Goal: Task Accomplishment & Management: Manage account settings

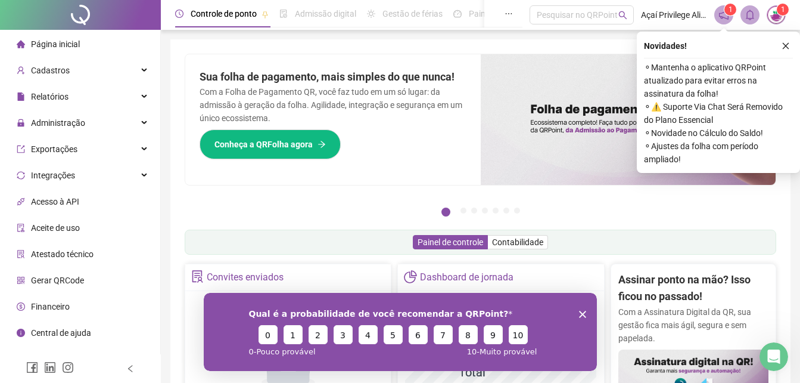
click at [786, 46] on icon "close" at bounding box center [786, 46] width 7 height 7
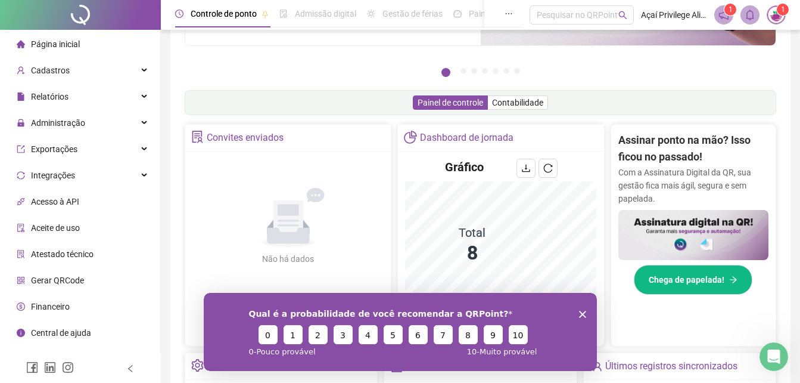
scroll to position [179, 0]
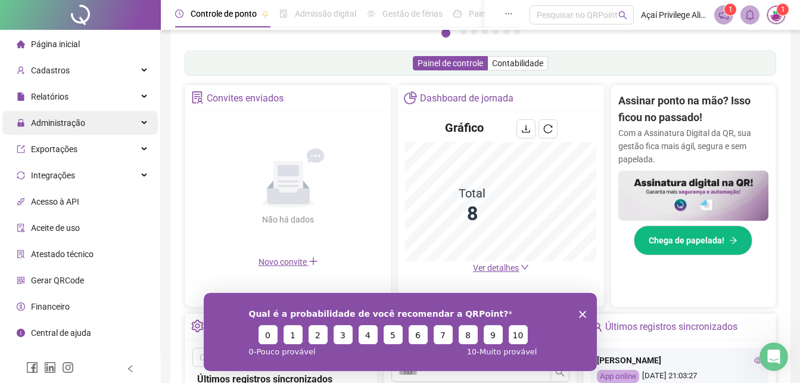
click at [44, 126] on span "Administração" at bounding box center [58, 123] width 54 height 10
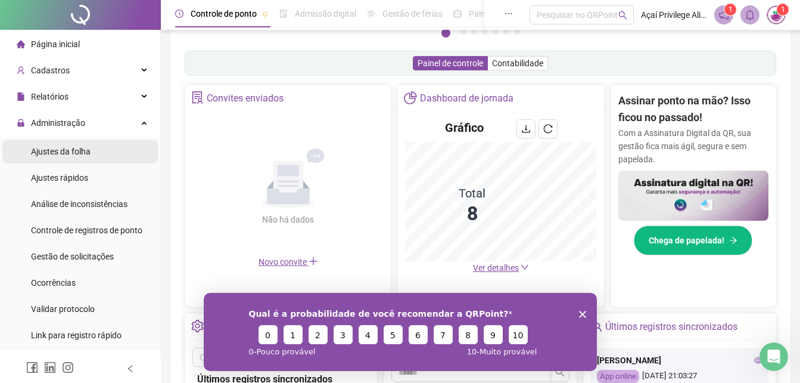
click at [93, 151] on li "Ajustes da folha" at bounding box center [80, 151] width 156 height 24
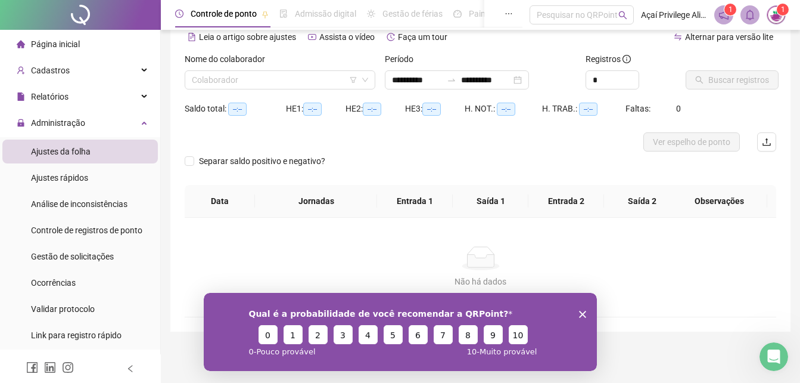
scroll to position [57, 0]
type input "**********"
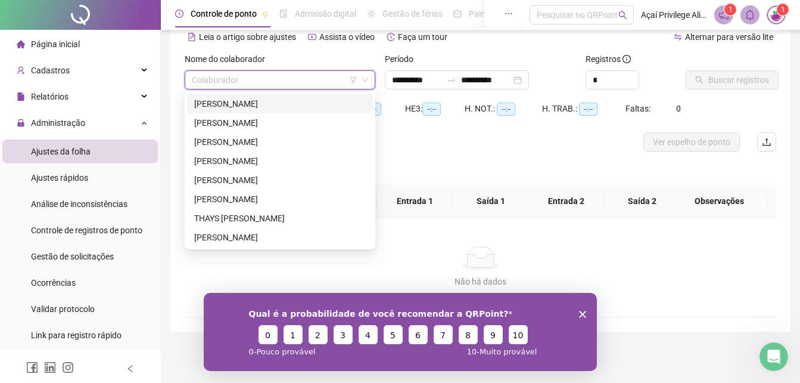
click at [296, 86] on input "search" at bounding box center [275, 80] width 166 height 18
click at [299, 101] on div "[PERSON_NAME]" at bounding box center [280, 103] width 172 height 13
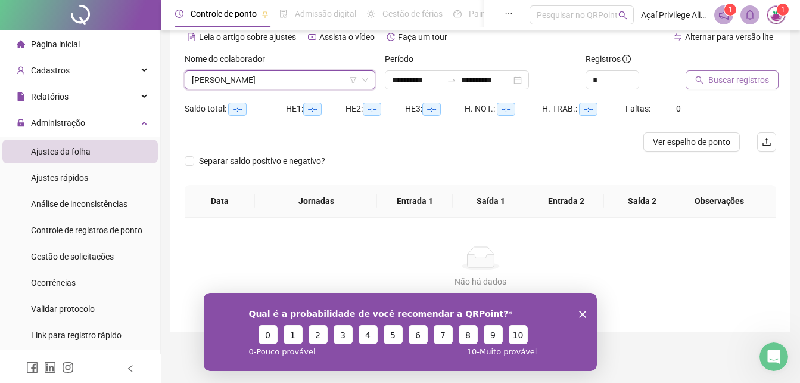
click at [738, 72] on button "Buscar registros" at bounding box center [732, 79] width 93 height 19
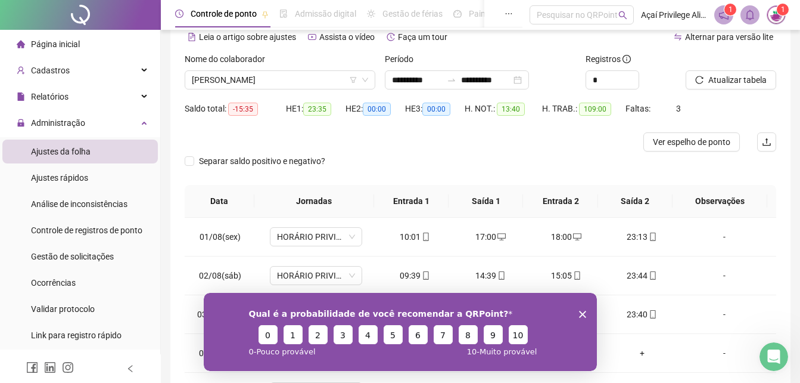
drag, startPoint x: 581, startPoint y: 306, endPoint x: 579, endPoint y: 315, distance: 8.7
click at [579, 315] on div "Qual é a probabilidade de você recomendar a QRPoint? 0 1 2 3 4 5 6 7 8 9 10 0 -…" at bounding box center [399, 331] width 393 height 78
click at [579, 312] on icon "Encerrar pesquisa" at bounding box center [582, 313] width 7 height 7
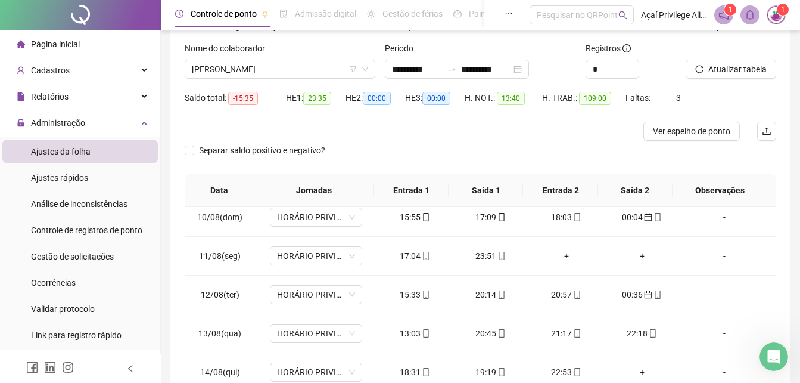
scroll to position [212, 0]
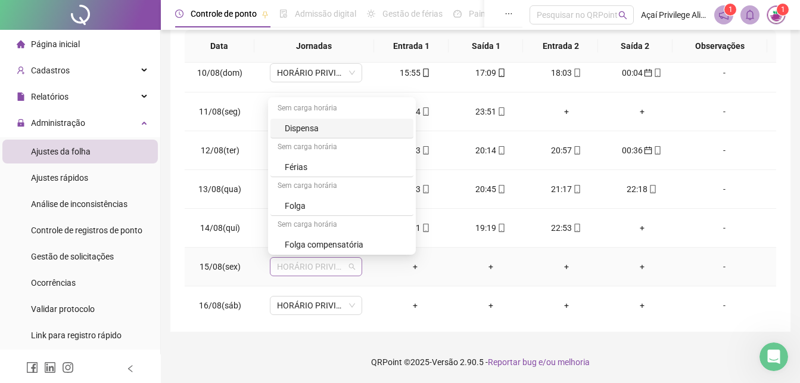
click at [339, 264] on span "HORÁRIO PRIVILEGE PRAZERES" at bounding box center [316, 266] width 78 height 18
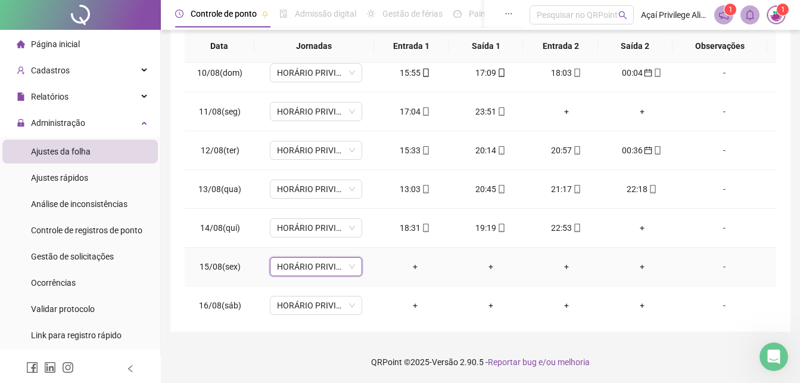
click at [339, 264] on span "HORÁRIO PRIVILEGE PRAZERES" at bounding box center [316, 266] width 78 height 18
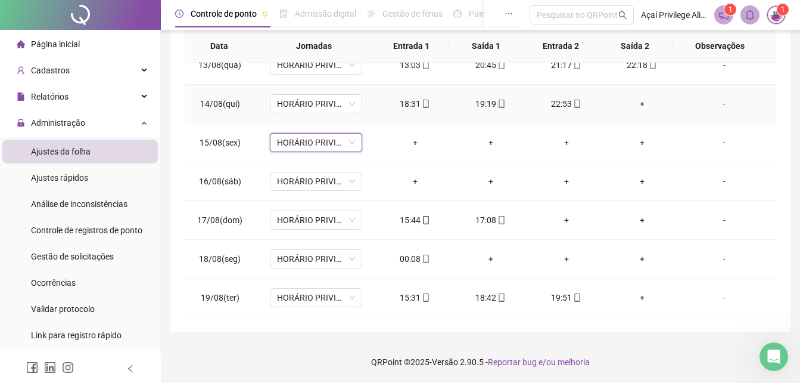
click at [632, 103] on div "+" at bounding box center [642, 103] width 57 height 13
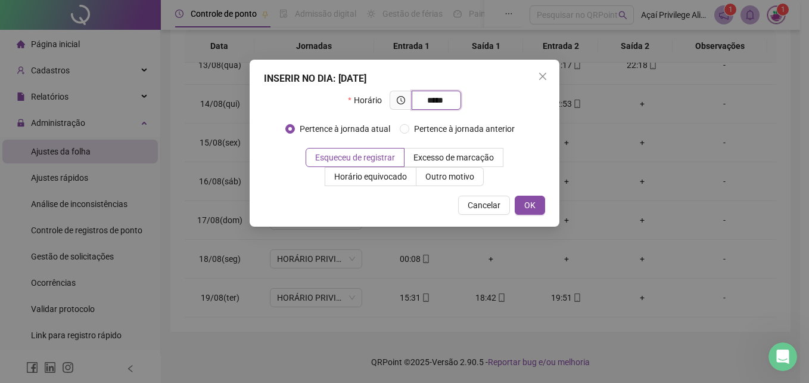
type input "*****"
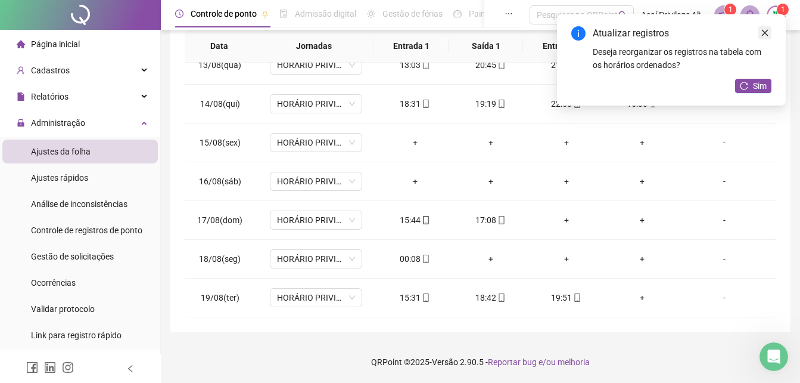
click at [766, 32] on icon "close" at bounding box center [765, 33] width 7 height 7
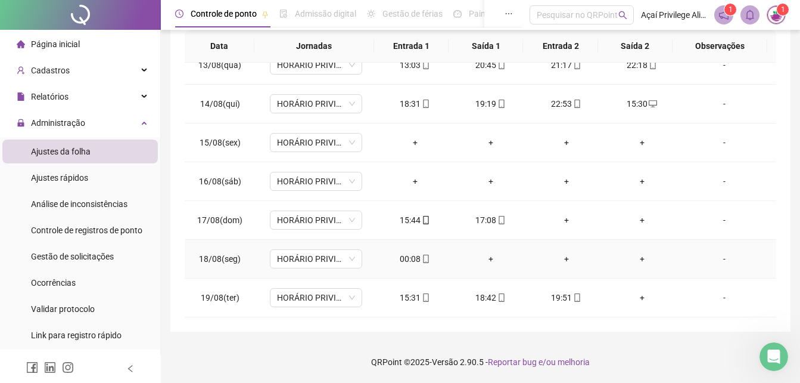
click at [409, 259] on div "00:08" at bounding box center [415, 258] width 57 height 13
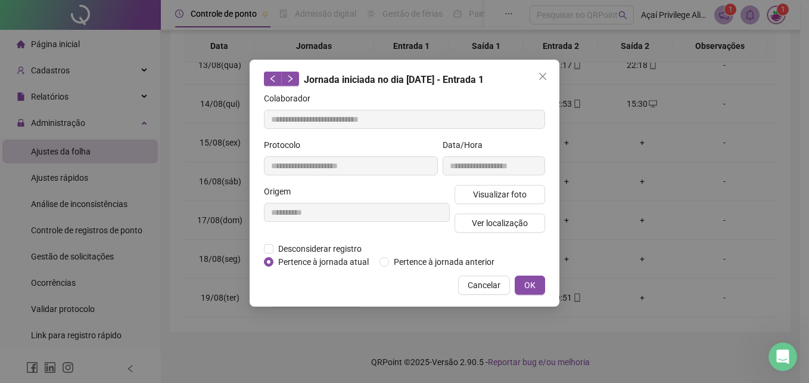
type input "**********"
click at [390, 260] on span "Pertence à jornada anterior" at bounding box center [444, 261] width 110 height 13
click at [525, 274] on div "**********" at bounding box center [405, 183] width 310 height 247
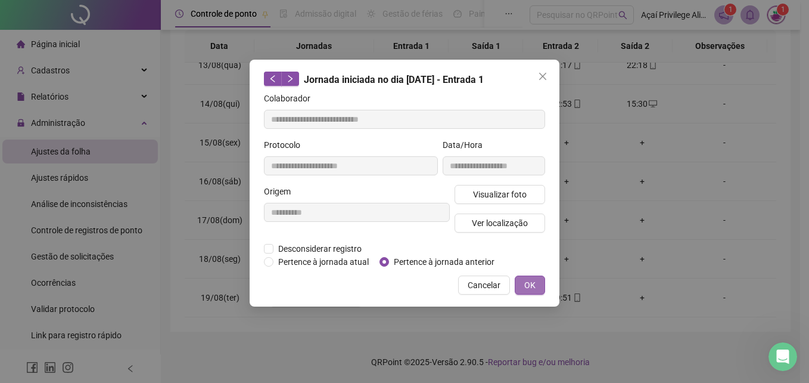
click at [532, 279] on span "OK" at bounding box center [530, 284] width 11 height 13
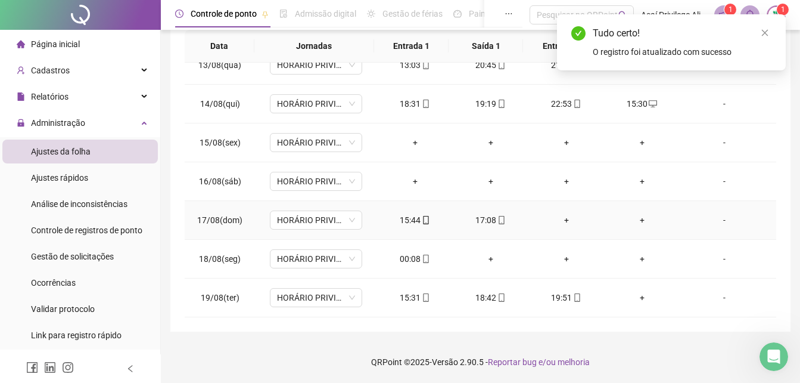
click at [565, 221] on div "+" at bounding box center [566, 219] width 57 height 13
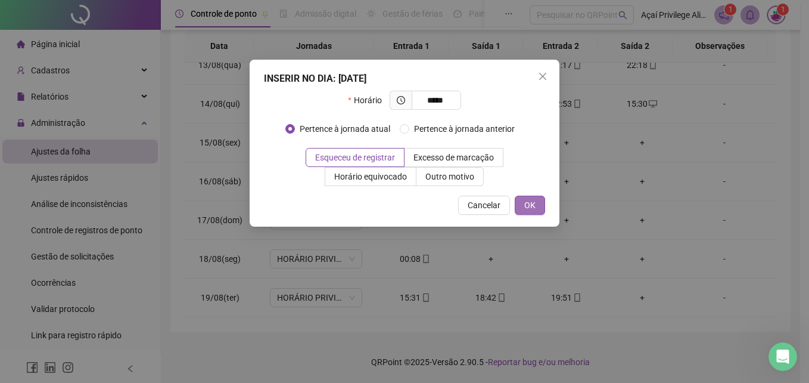
type input "*****"
click at [539, 202] on button "OK" at bounding box center [530, 205] width 30 height 19
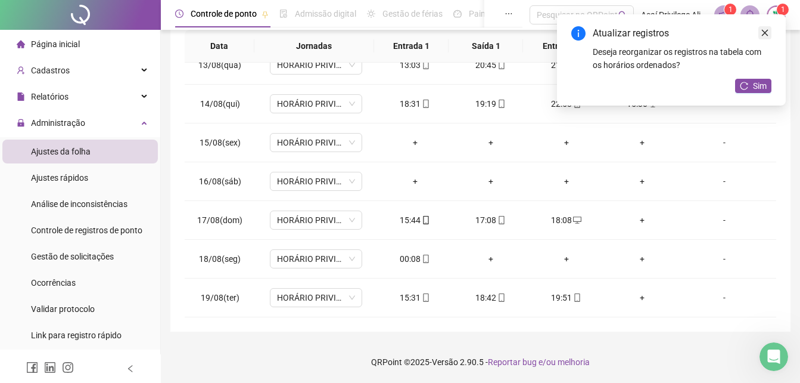
click at [768, 34] on icon "close" at bounding box center [765, 33] width 8 height 8
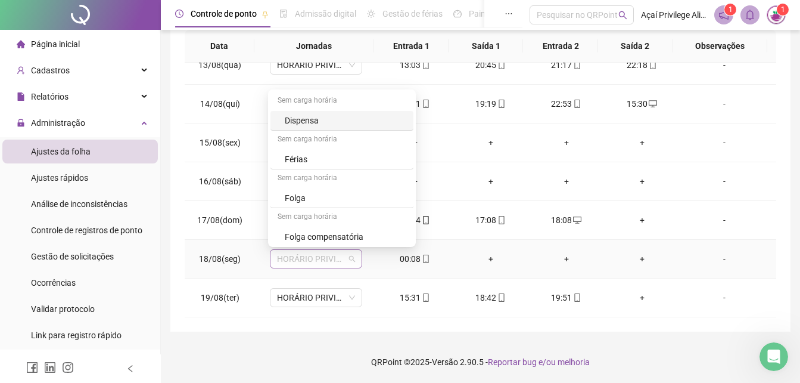
click at [338, 260] on span "HORÁRIO PRIVILEGE PRAZERES" at bounding box center [316, 259] width 78 height 18
click at [311, 196] on div "Folga" at bounding box center [346, 197] width 122 height 13
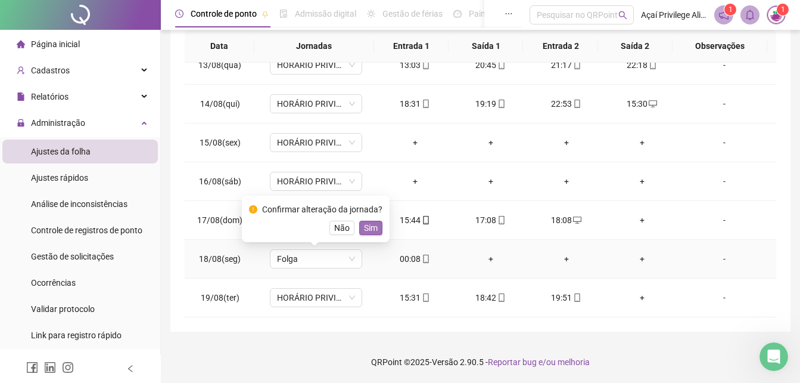
click at [367, 229] on span "Sim" at bounding box center [371, 227] width 14 height 13
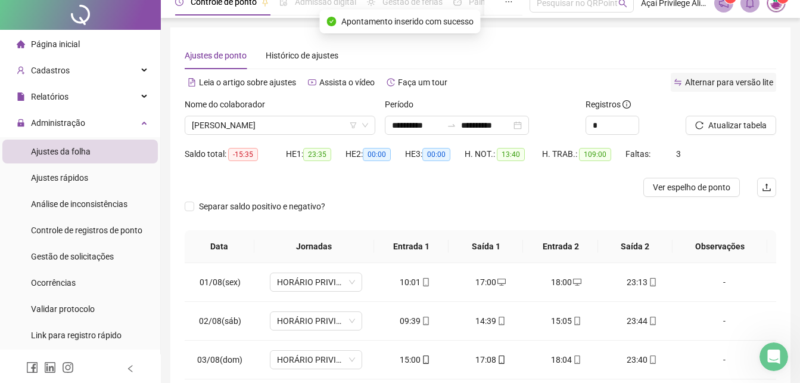
scroll to position [0, 0]
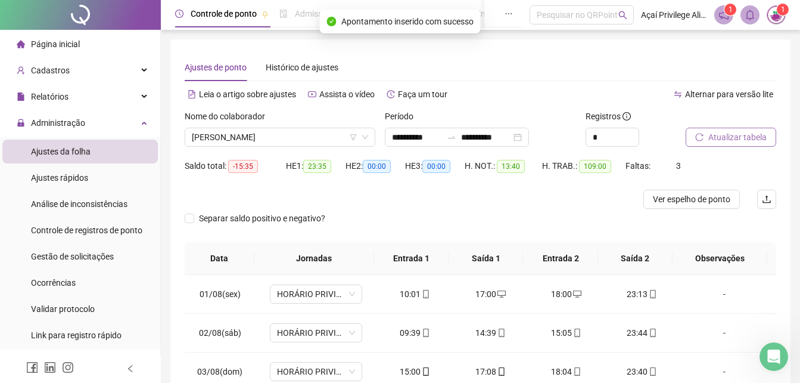
click at [703, 133] on icon "reload" at bounding box center [700, 137] width 8 height 8
click at [285, 138] on span "[PERSON_NAME]" at bounding box center [280, 137] width 176 height 18
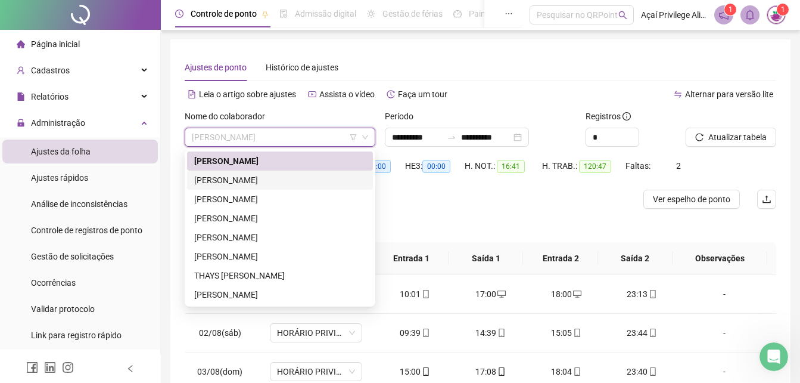
click at [252, 184] on div "[PERSON_NAME]" at bounding box center [280, 179] width 172 height 13
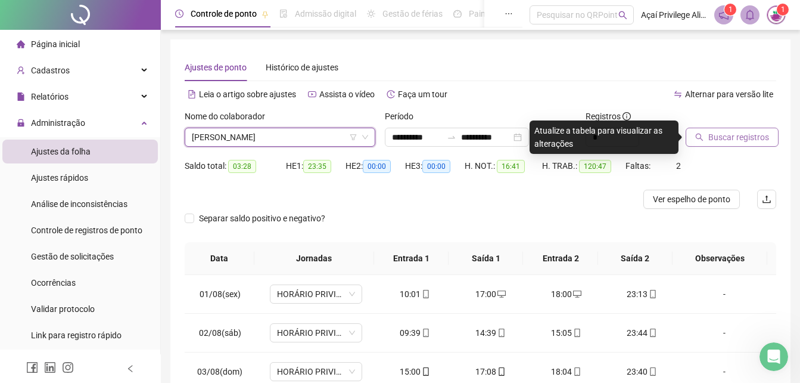
click at [715, 131] on span "Buscar registros" at bounding box center [739, 137] width 61 height 13
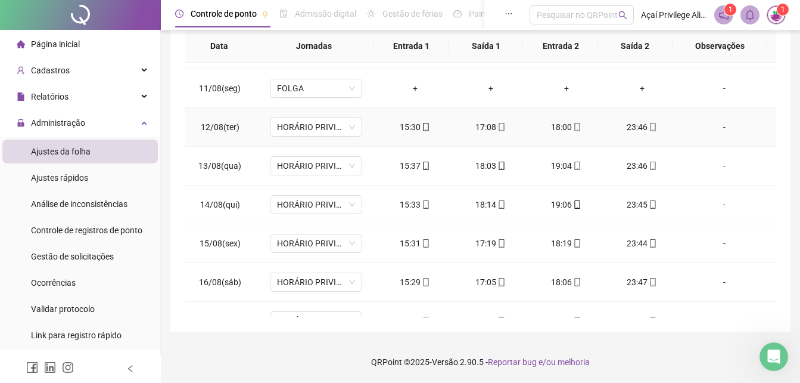
scroll to position [482, 0]
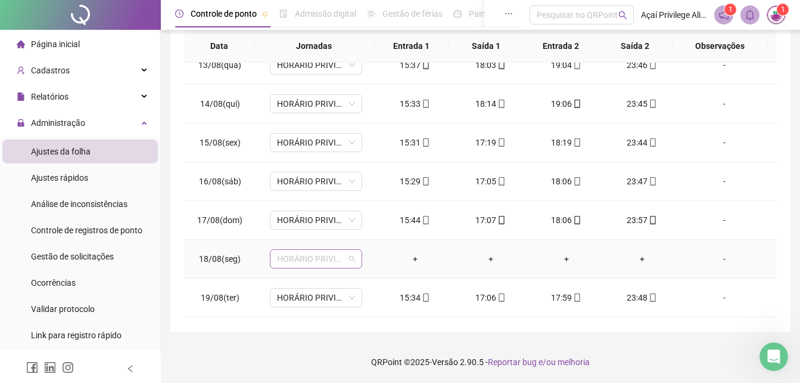
click at [315, 263] on span "HORÁRIO PRIVILEGE PRAZERES" at bounding box center [316, 259] width 78 height 18
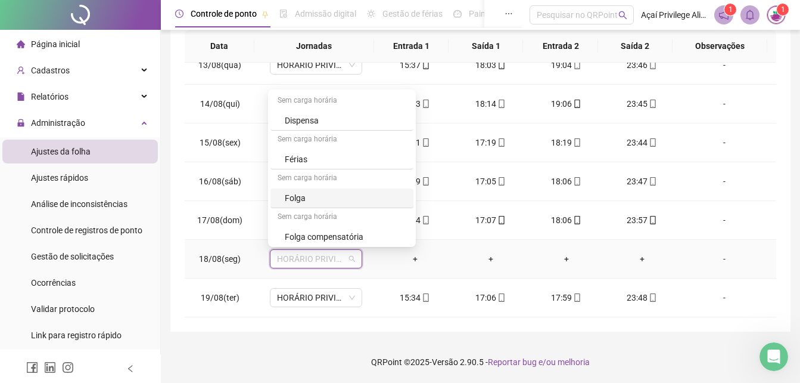
click at [313, 199] on div "Folga" at bounding box center [346, 197] width 122 height 13
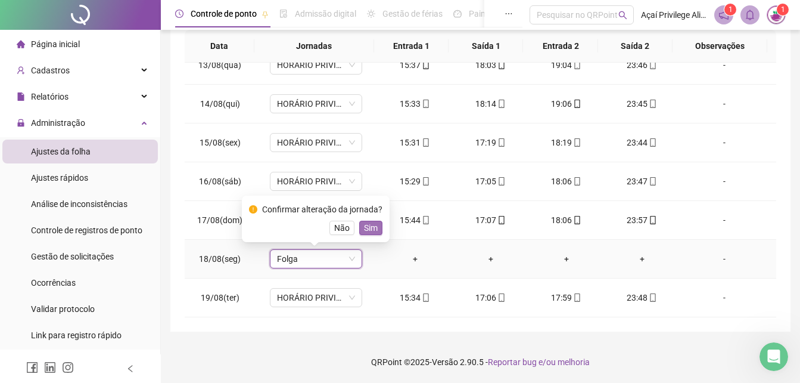
click at [364, 221] on span "Sim" at bounding box center [371, 227] width 14 height 13
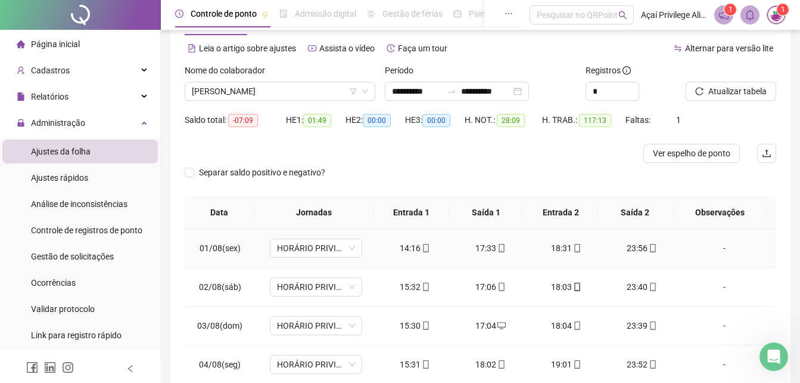
scroll to position [0, 0]
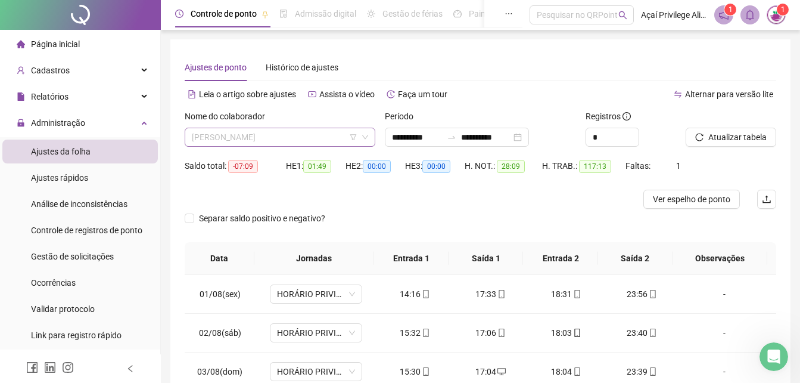
click at [315, 139] on span "[PERSON_NAME]" at bounding box center [280, 137] width 176 height 18
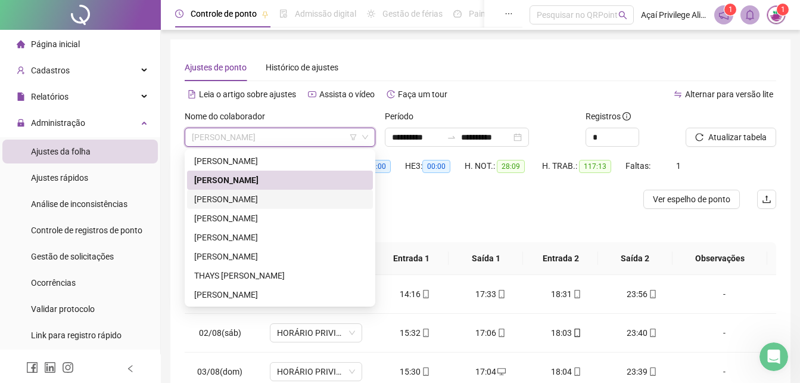
click at [288, 201] on div "[PERSON_NAME]" at bounding box center [280, 199] width 172 height 13
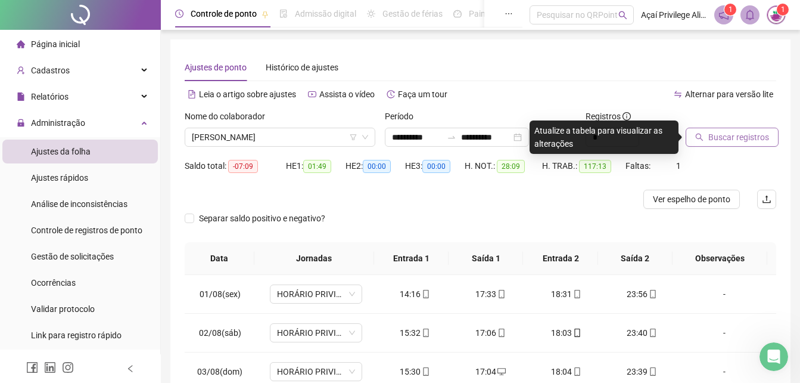
click at [710, 137] on span "Buscar registros" at bounding box center [739, 137] width 61 height 13
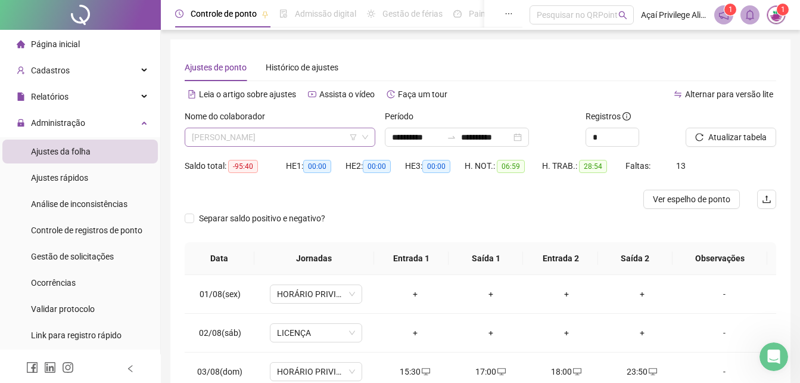
click at [311, 141] on span "[PERSON_NAME]" at bounding box center [280, 137] width 176 height 18
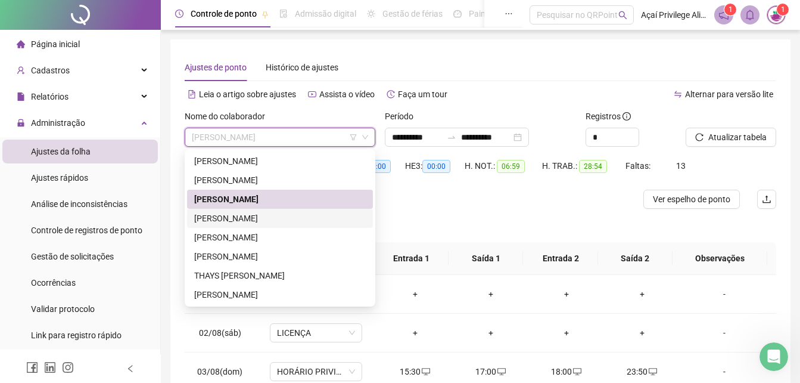
click at [286, 219] on div "[PERSON_NAME]" at bounding box center [280, 218] width 172 height 13
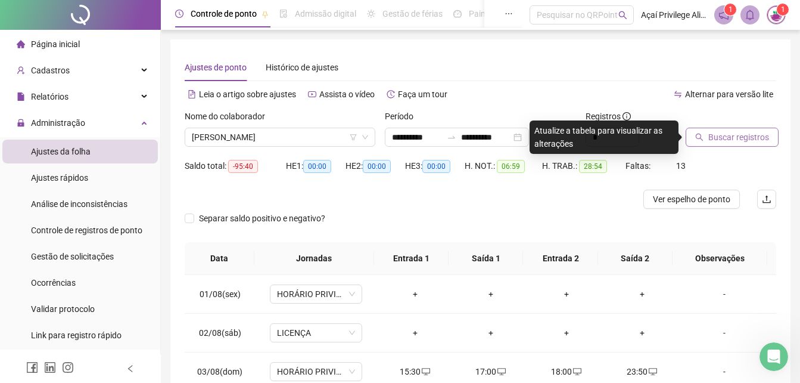
click at [727, 138] on span "Buscar registros" at bounding box center [739, 137] width 61 height 13
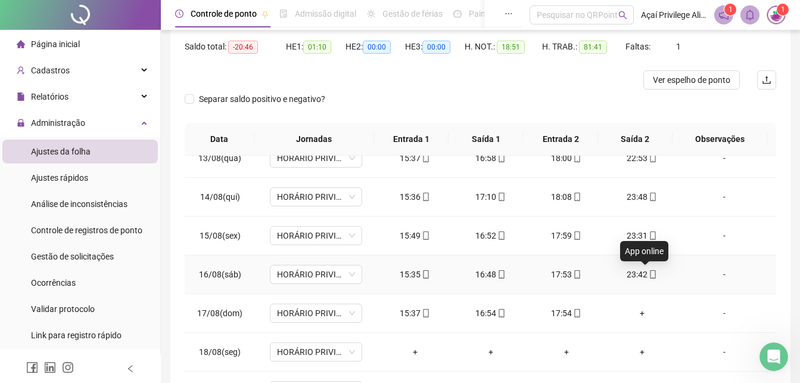
scroll to position [179, 0]
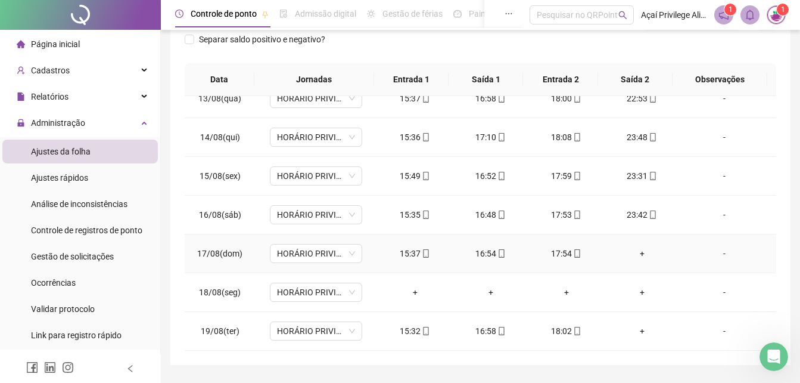
click at [632, 253] on div "+" at bounding box center [642, 253] width 57 height 13
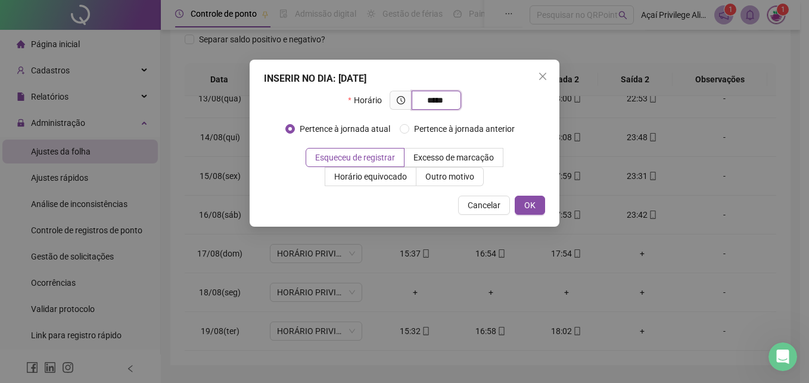
type input "*****"
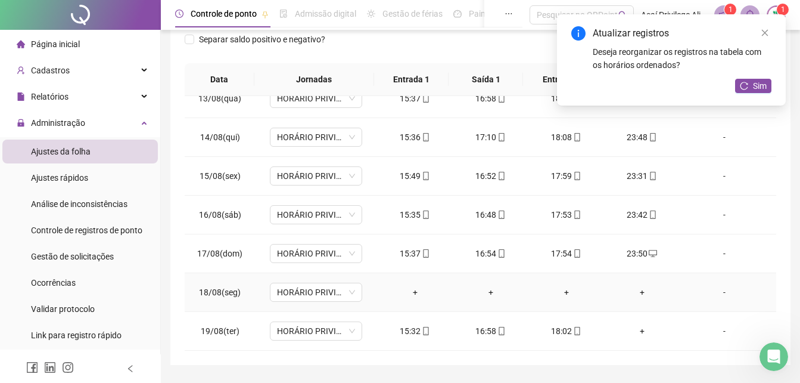
click at [322, 302] on td "HORÁRIO PRIVILEGE PRAZERES" at bounding box center [316, 292] width 122 height 39
click at [321, 294] on span "HORÁRIO PRIVILEGE PRAZERES" at bounding box center [316, 292] width 78 height 18
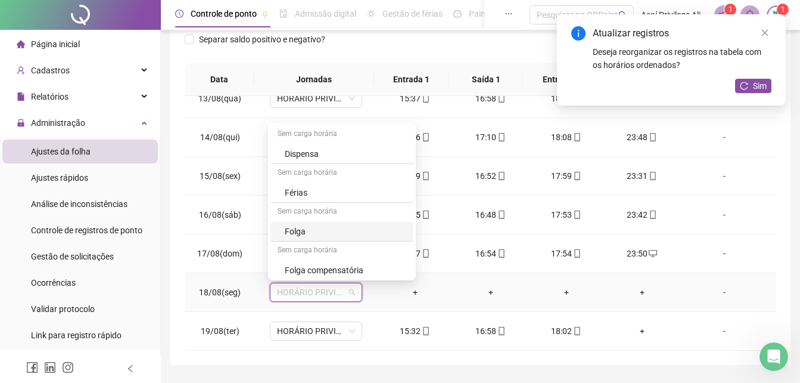
click at [322, 228] on div "Folga" at bounding box center [346, 231] width 122 height 13
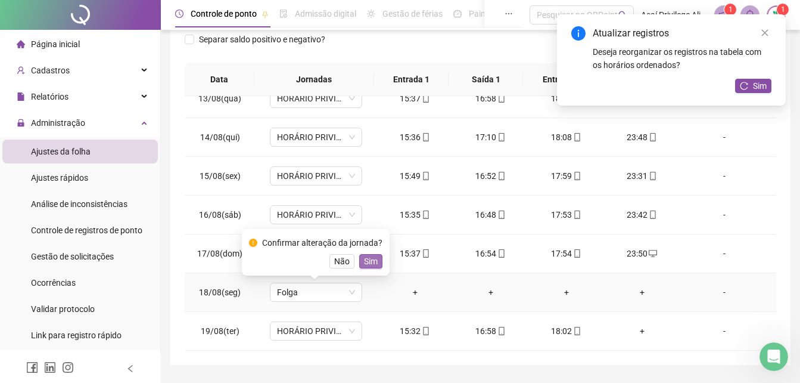
click at [374, 260] on span "Sim" at bounding box center [371, 261] width 14 height 13
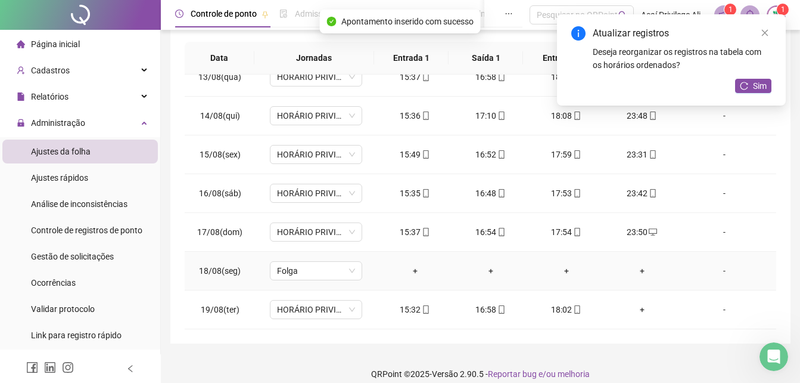
scroll to position [212, 0]
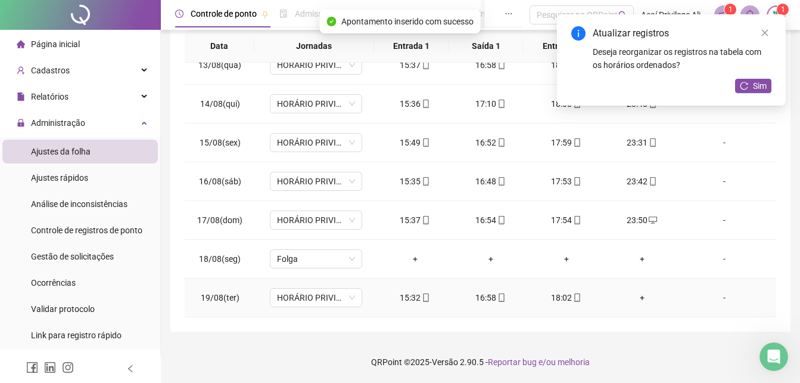
click at [634, 293] on div "+" at bounding box center [642, 297] width 57 height 13
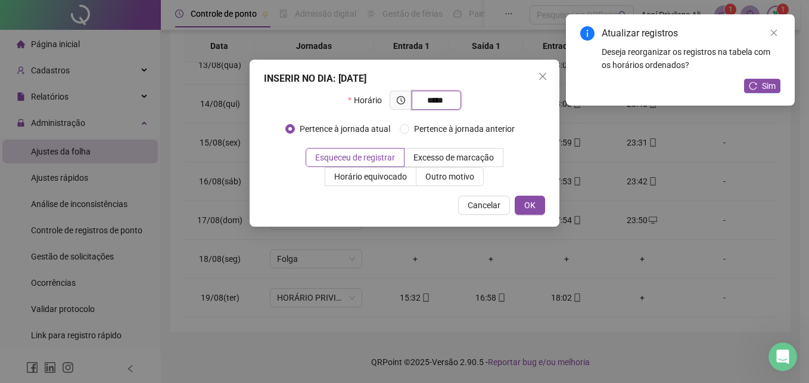
type input "*****"
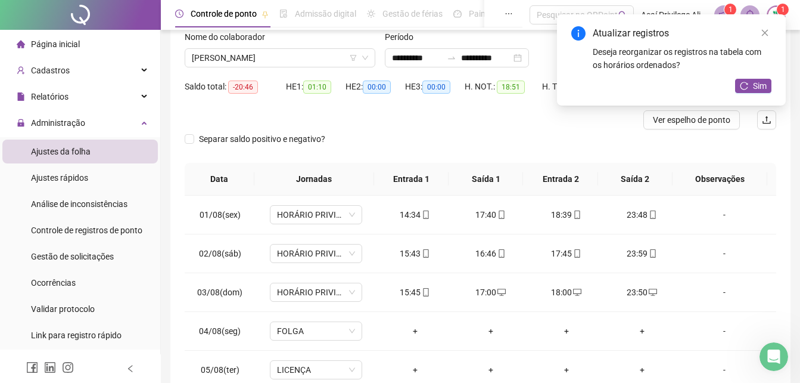
scroll to position [0, 0]
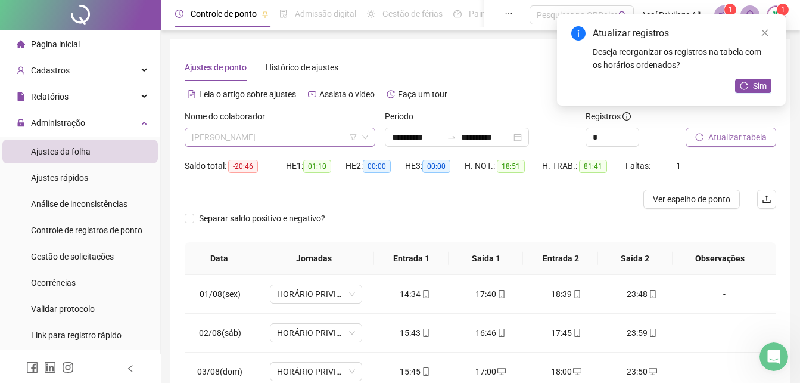
click at [296, 136] on span "[PERSON_NAME]" at bounding box center [280, 137] width 176 height 18
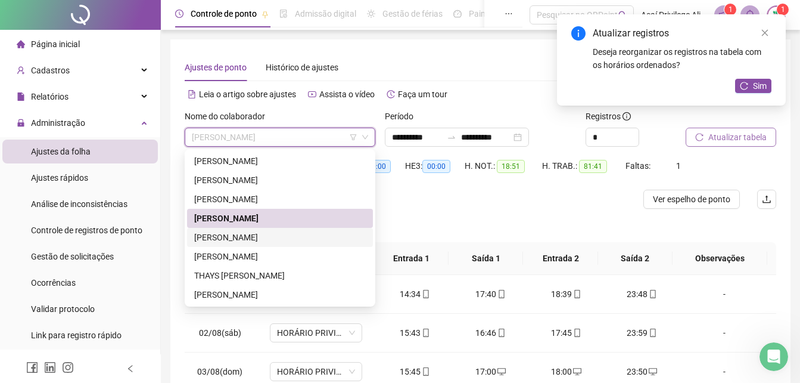
click at [246, 240] on div "[PERSON_NAME]" at bounding box center [280, 237] width 172 height 13
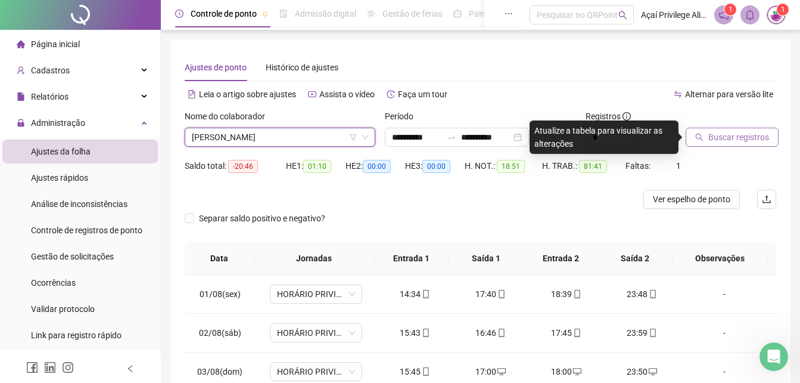
click at [727, 134] on span "Buscar registros" at bounding box center [739, 137] width 61 height 13
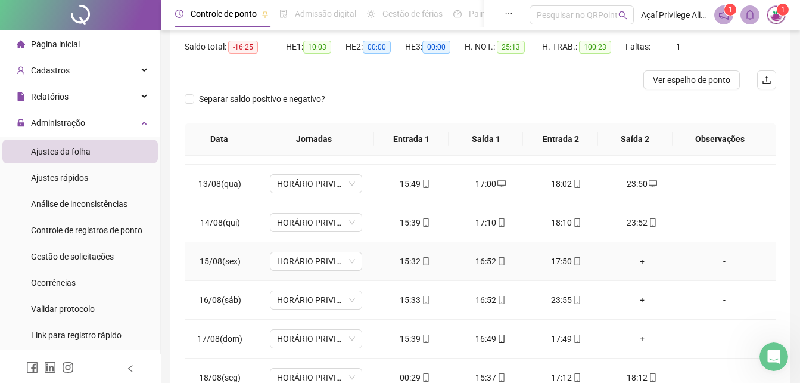
scroll to position [482, 0]
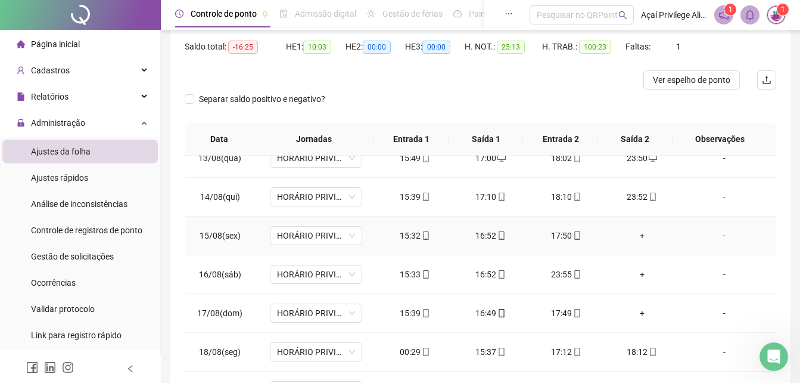
click at [637, 232] on div "+" at bounding box center [642, 235] width 57 height 13
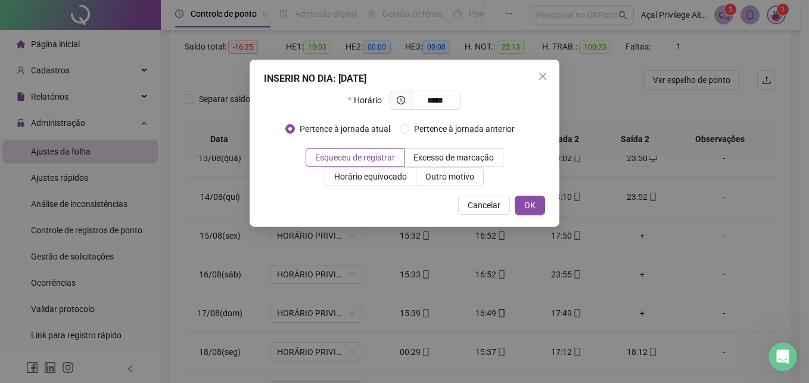
type input "*****"
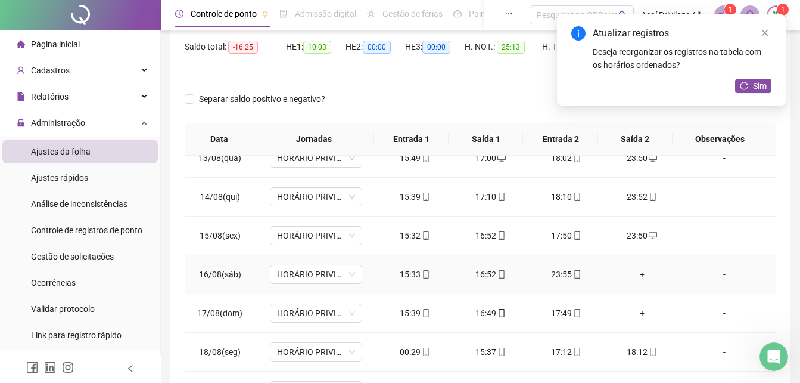
click at [638, 272] on div "+" at bounding box center [642, 274] width 57 height 13
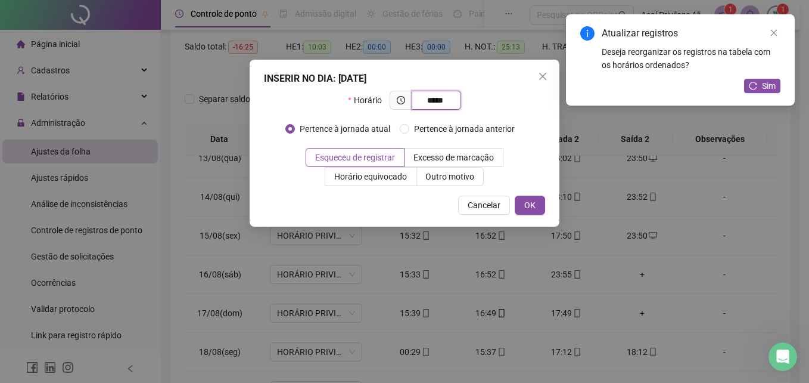
type input "*****"
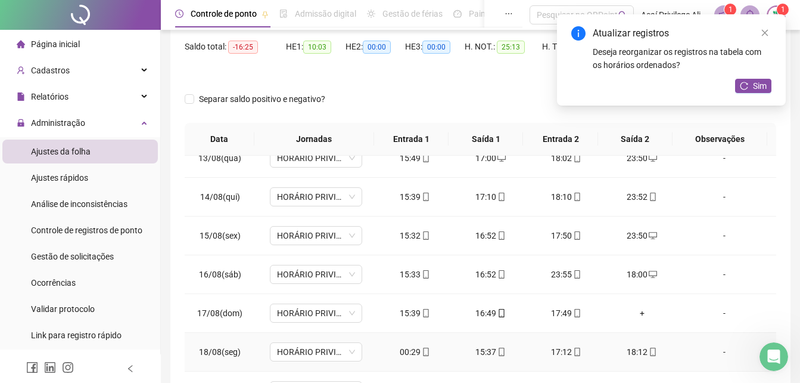
click at [407, 352] on div "00:29" at bounding box center [415, 351] width 57 height 13
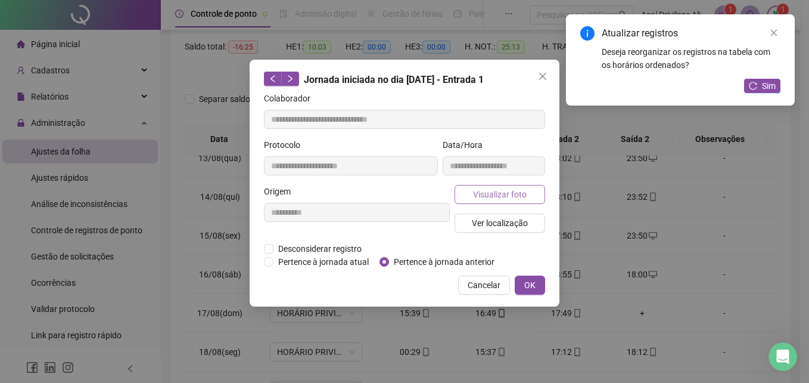
type input "**********"
click at [429, 269] on div "**********" at bounding box center [405, 183] width 310 height 247
click at [430, 263] on span "Pertence à jornada anterior" at bounding box center [444, 261] width 110 height 13
click at [525, 282] on span "OK" at bounding box center [530, 284] width 11 height 13
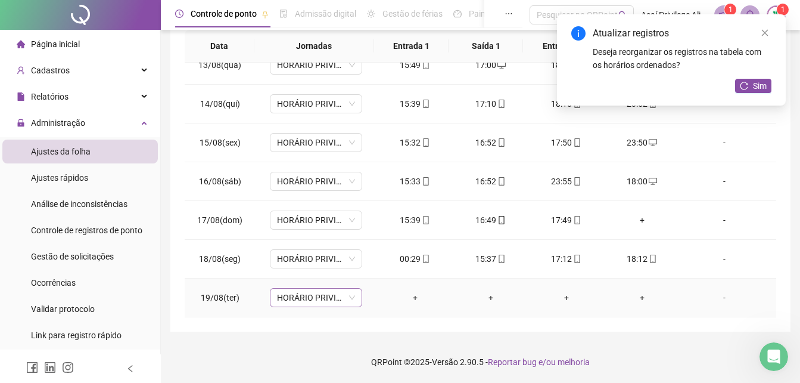
click at [324, 303] on span "HORÁRIO PRIVILEGE PRAZERES" at bounding box center [316, 297] width 78 height 18
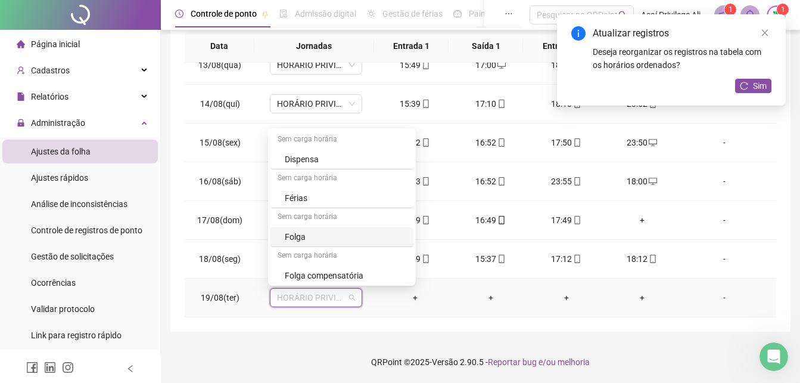
click at [319, 237] on div "Folga" at bounding box center [346, 236] width 122 height 13
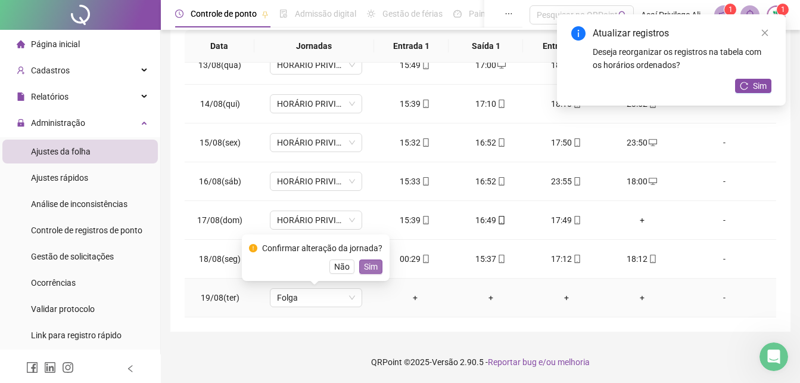
click at [374, 267] on span "Sim" at bounding box center [371, 266] width 14 height 13
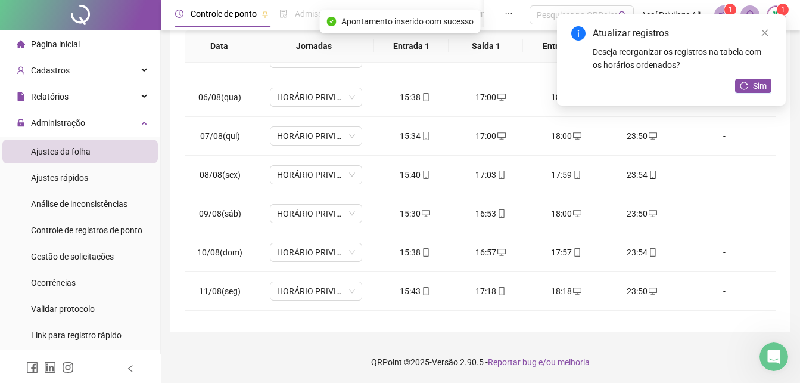
scroll to position [0, 0]
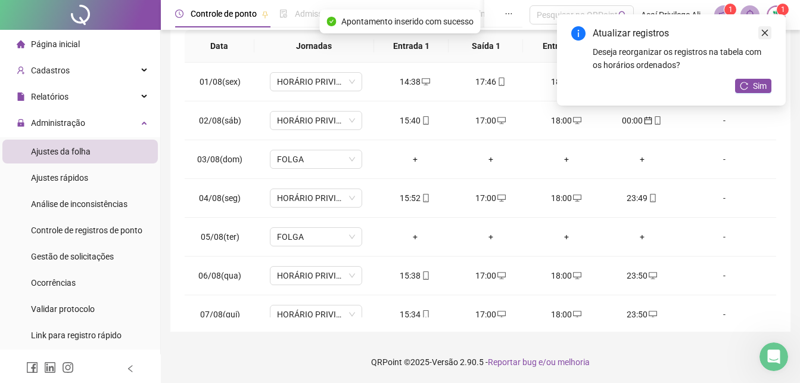
click at [762, 32] on icon "close" at bounding box center [765, 33] width 8 height 8
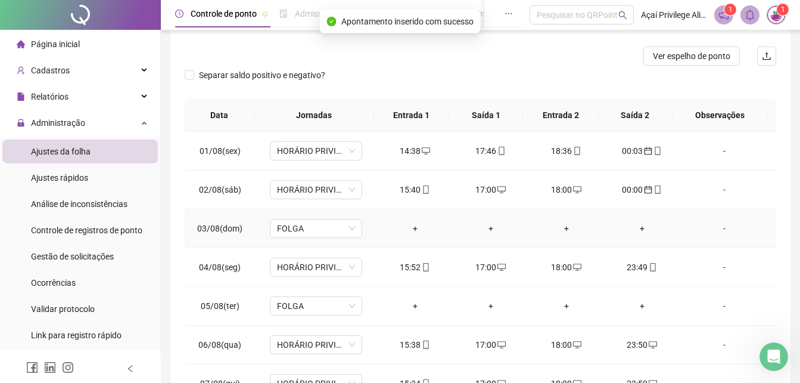
scroll to position [33, 0]
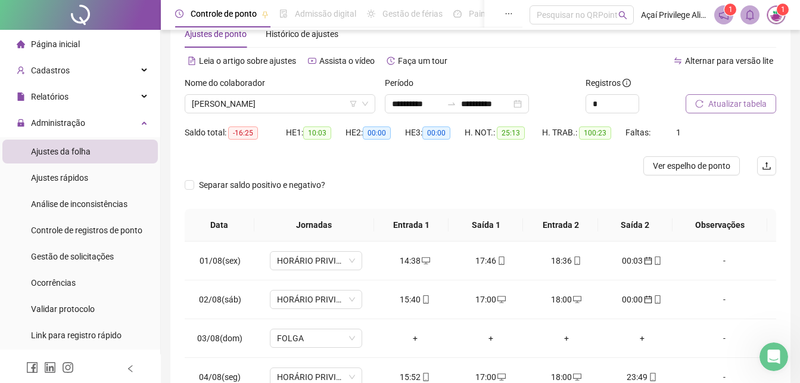
click at [728, 98] on span "Atualizar tabela" at bounding box center [738, 103] width 58 height 13
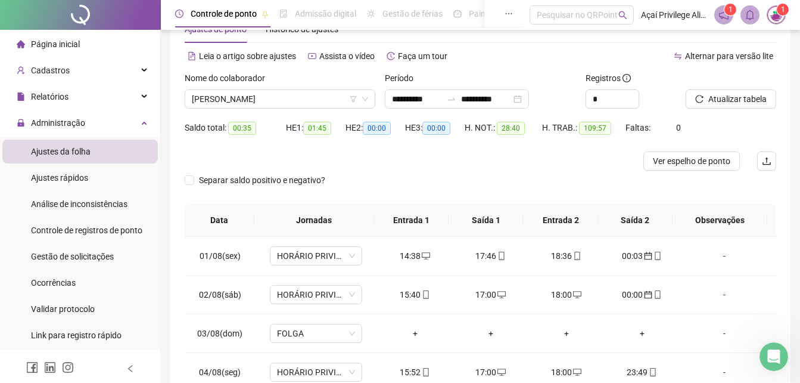
scroll to position [0, 0]
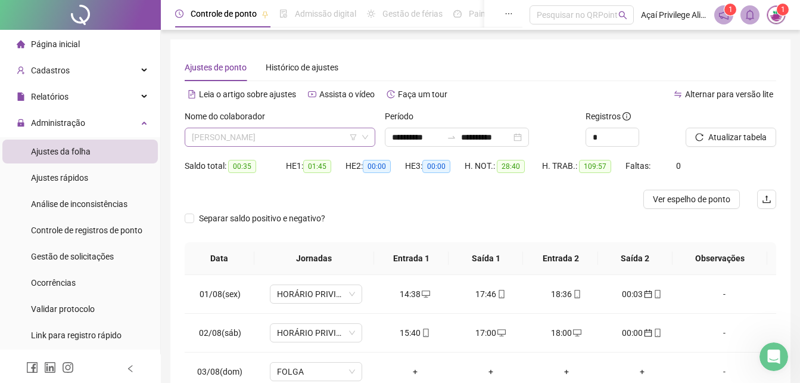
click at [283, 135] on span "[PERSON_NAME]" at bounding box center [280, 137] width 176 height 18
click at [453, 187] on div "HE 3: 00:00" at bounding box center [435, 172] width 60 height 33
click at [293, 142] on span "[PERSON_NAME]" at bounding box center [280, 137] width 176 height 18
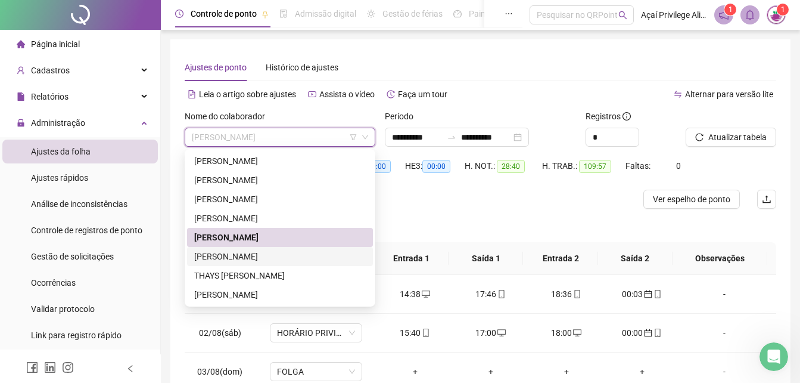
click at [262, 252] on div "[PERSON_NAME]" at bounding box center [280, 256] width 172 height 13
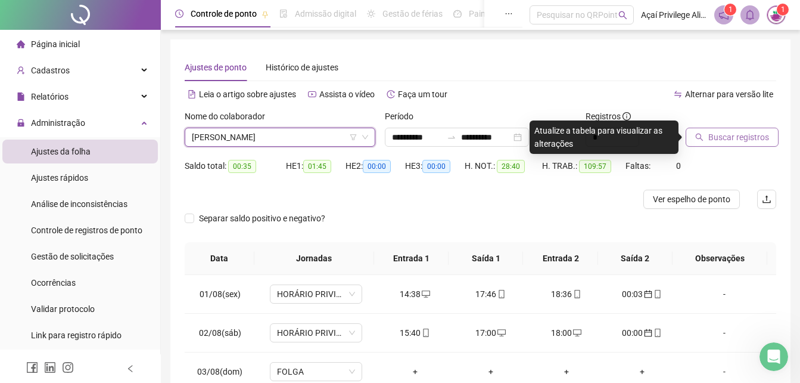
click at [726, 131] on span "Buscar registros" at bounding box center [739, 137] width 61 height 13
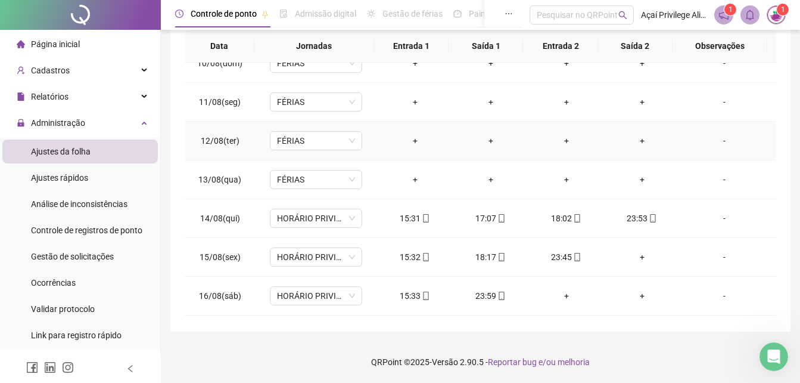
scroll to position [417, 0]
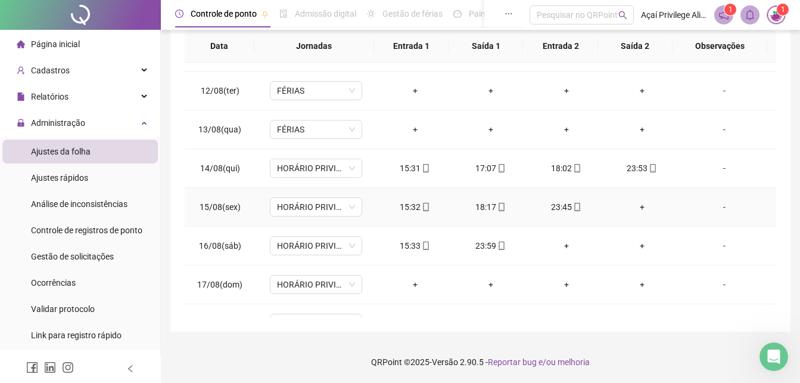
click at [633, 204] on div "+" at bounding box center [642, 206] width 57 height 13
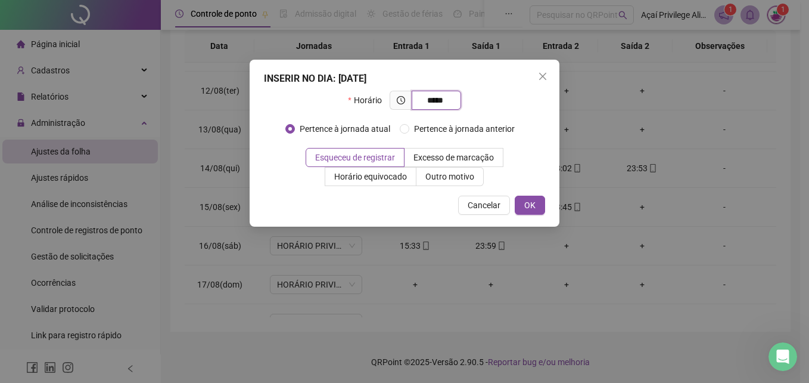
type input "*****"
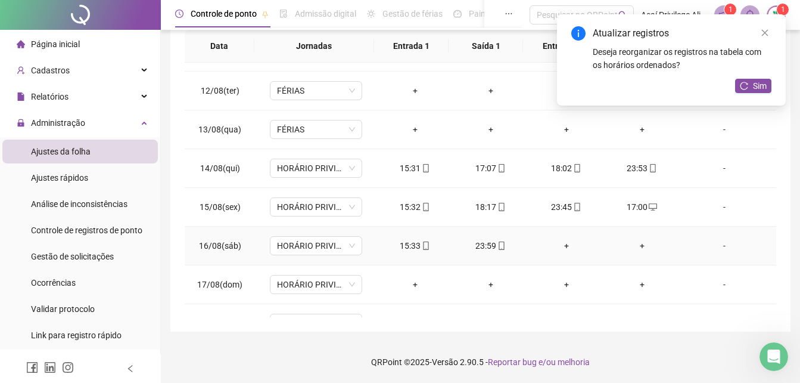
click at [562, 242] on div "+" at bounding box center [566, 245] width 57 height 13
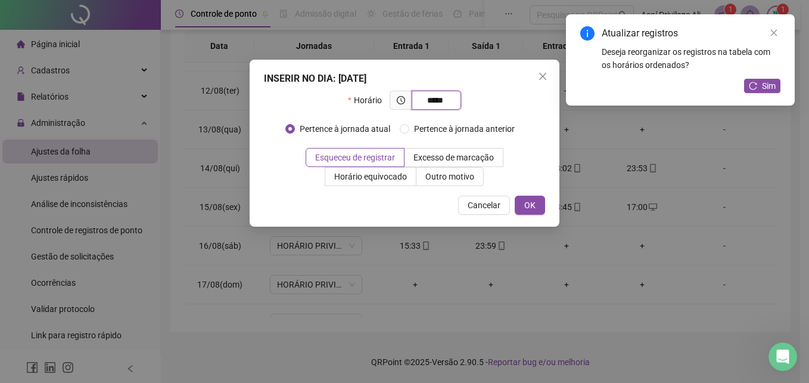
type input "*****"
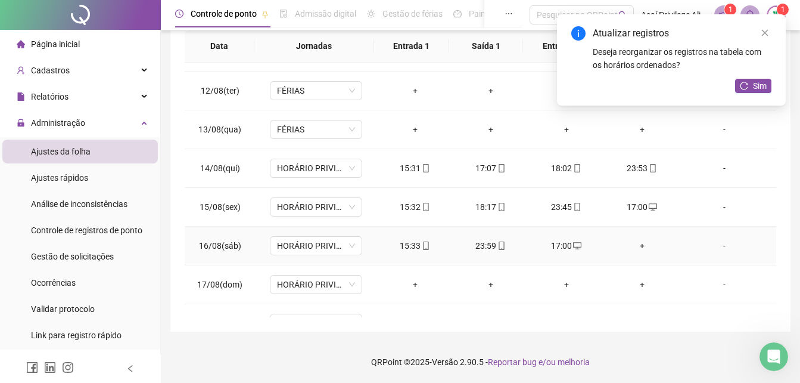
click at [639, 245] on div "+" at bounding box center [642, 245] width 57 height 13
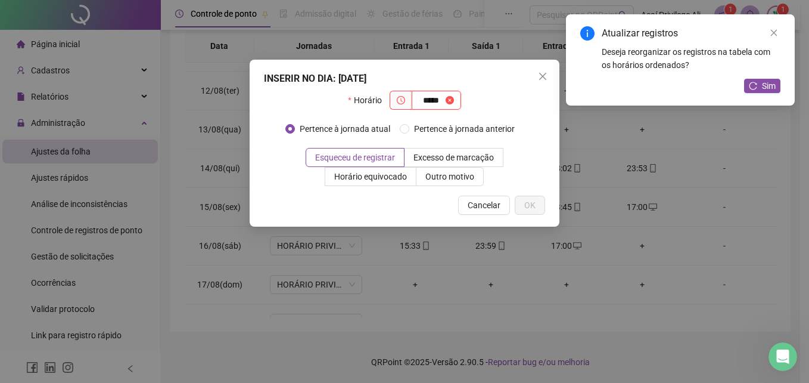
type input "*****"
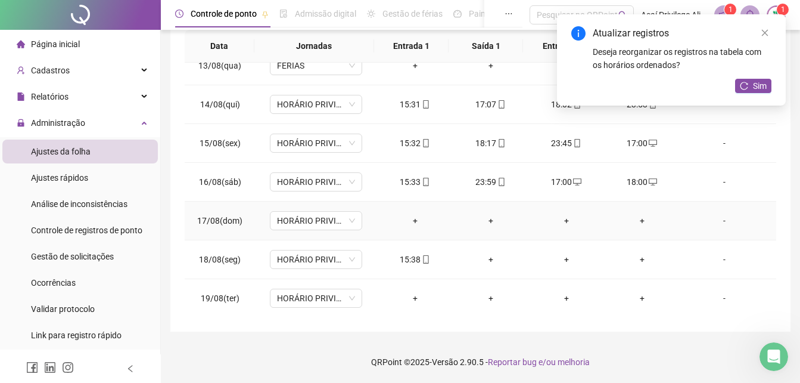
scroll to position [482, 0]
click at [415, 221] on div "+" at bounding box center [415, 219] width 57 height 13
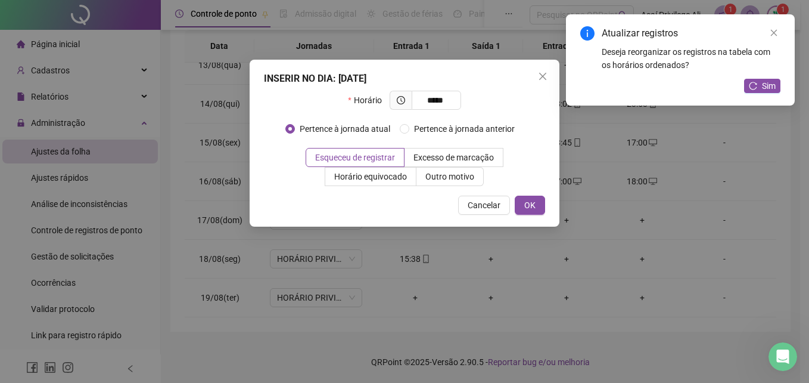
type input "*****"
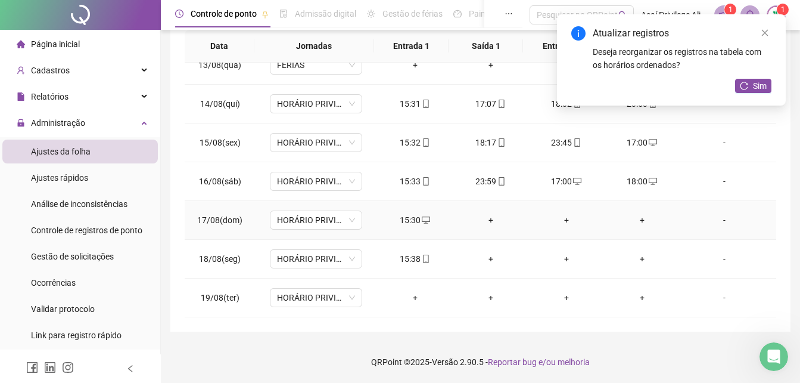
click at [480, 220] on div "+" at bounding box center [491, 219] width 57 height 13
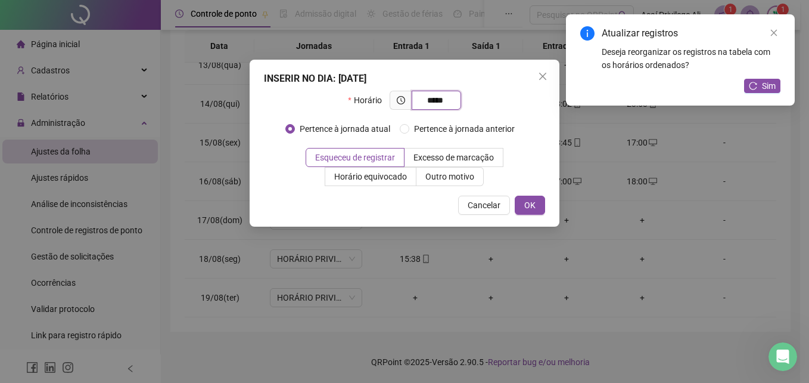
type input "*****"
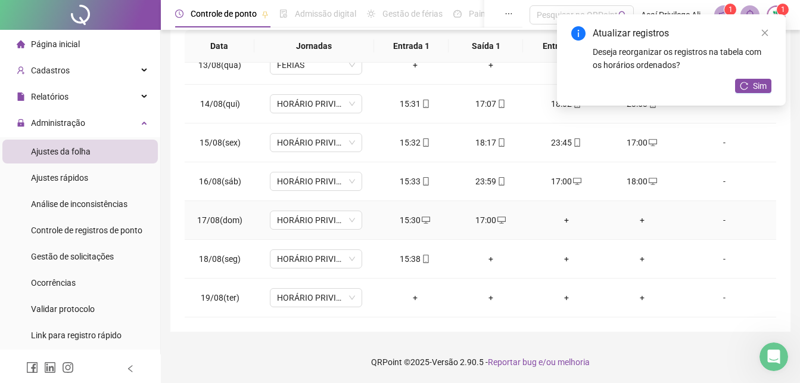
click at [553, 217] on div "+" at bounding box center [566, 219] width 57 height 13
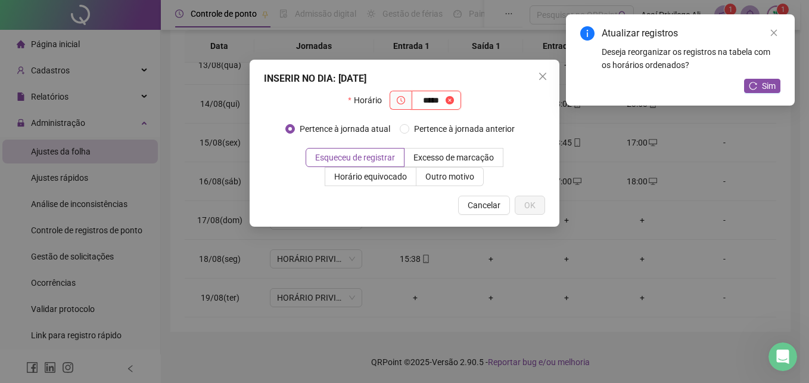
type input "*****"
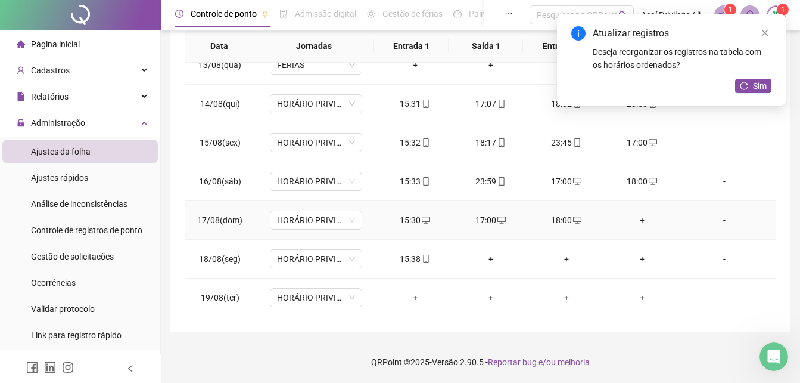
click at [639, 213] on div "+" at bounding box center [642, 219] width 57 height 13
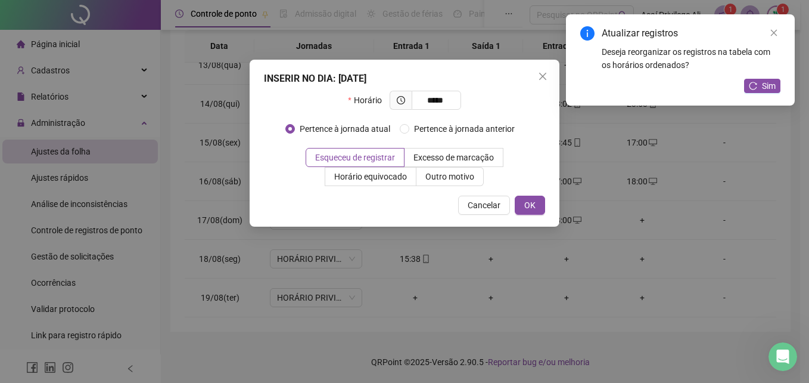
type input "*****"
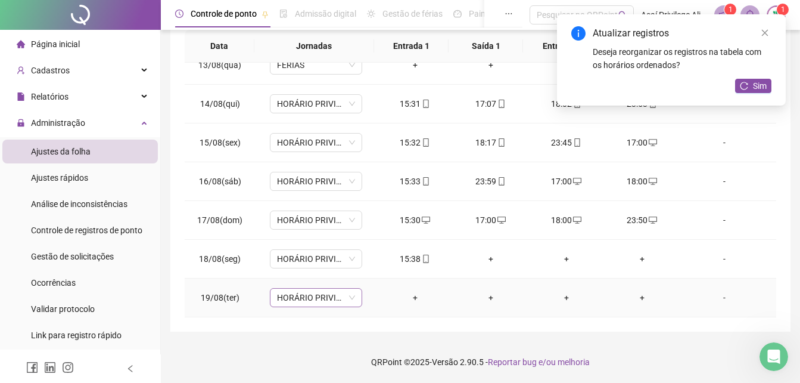
click at [315, 303] on span "HORÁRIO PRIVILEGE PRAZERES" at bounding box center [316, 297] width 78 height 18
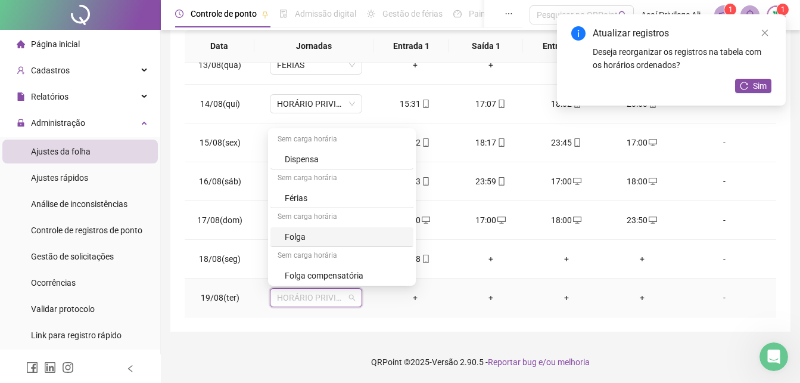
click at [318, 241] on div "Folga" at bounding box center [346, 236] width 122 height 13
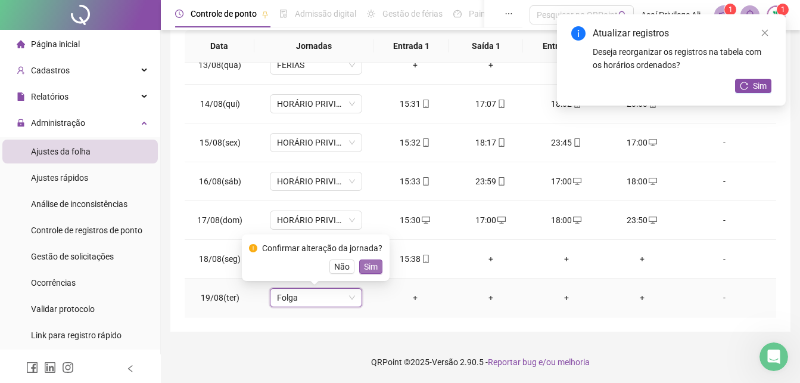
click at [367, 273] on button "Sim" at bounding box center [370, 266] width 23 height 14
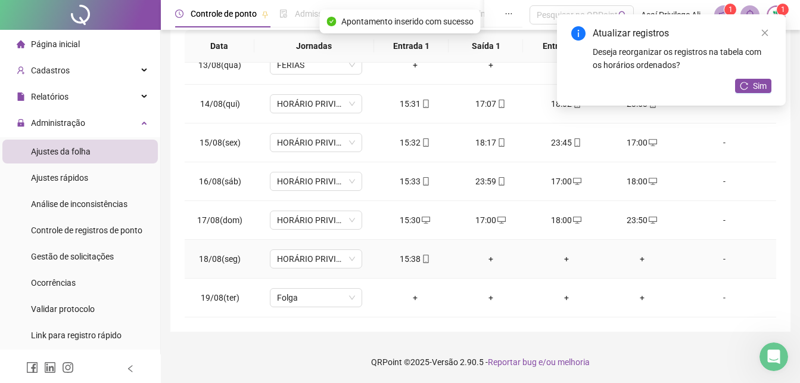
click at [494, 256] on div "+" at bounding box center [491, 258] width 57 height 13
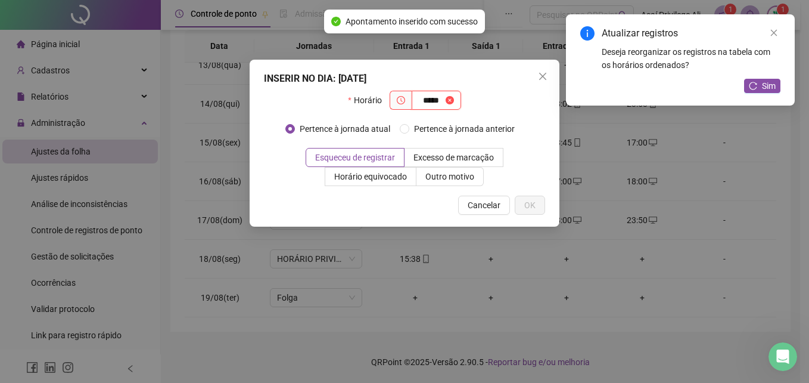
type input "*****"
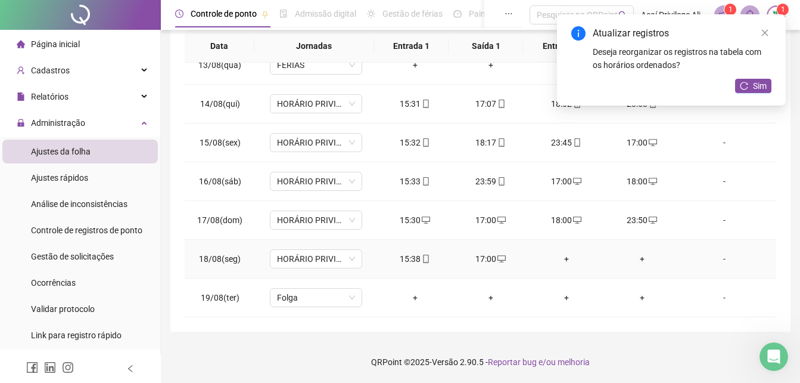
click at [555, 260] on div "+" at bounding box center [566, 258] width 57 height 13
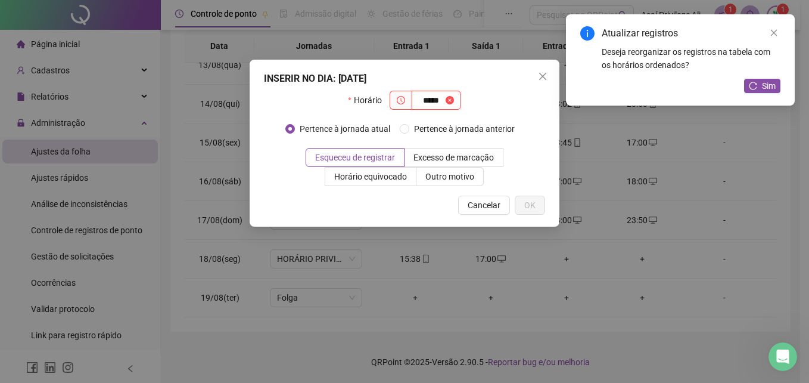
type input "*****"
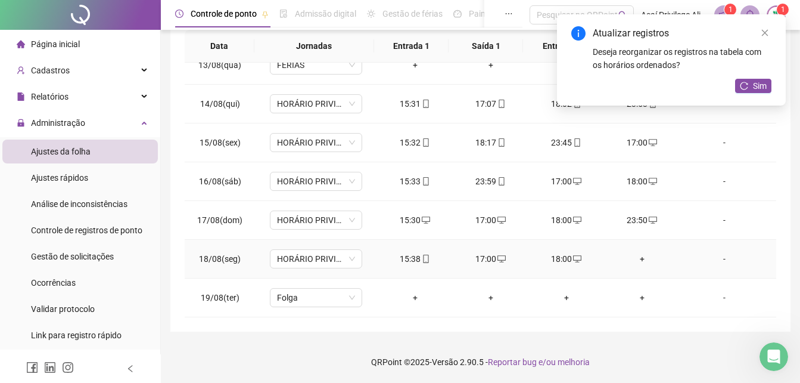
click at [637, 257] on div "+" at bounding box center [642, 258] width 57 height 13
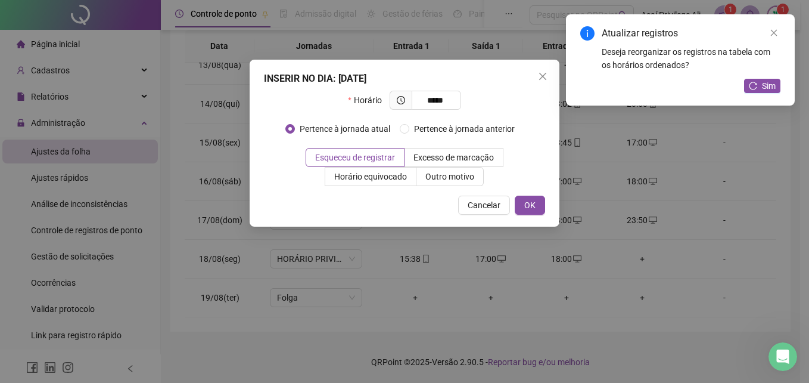
type input "*****"
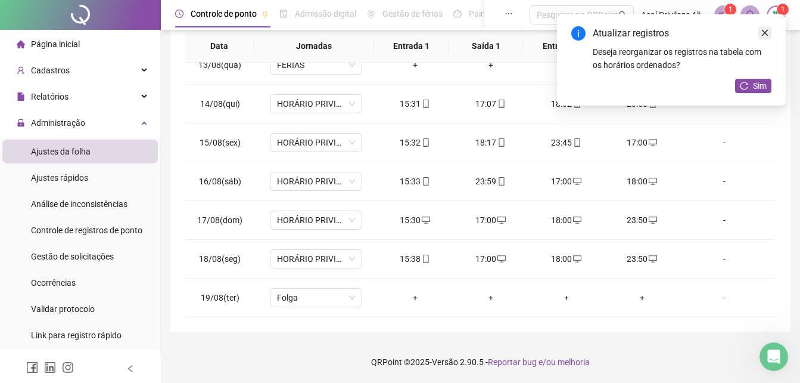
click at [763, 33] on icon "close" at bounding box center [765, 33] width 8 height 8
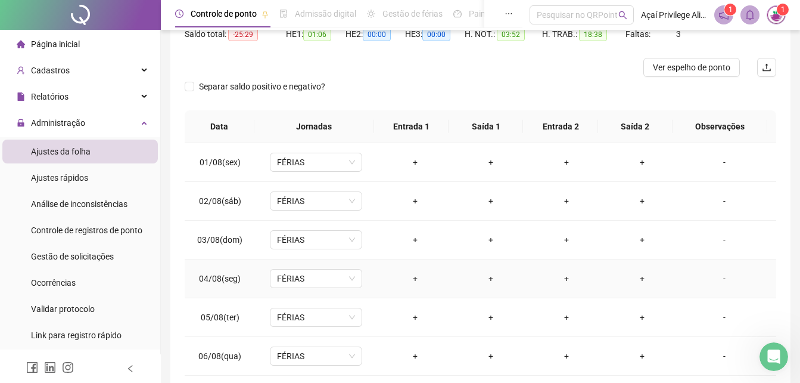
scroll to position [0, 0]
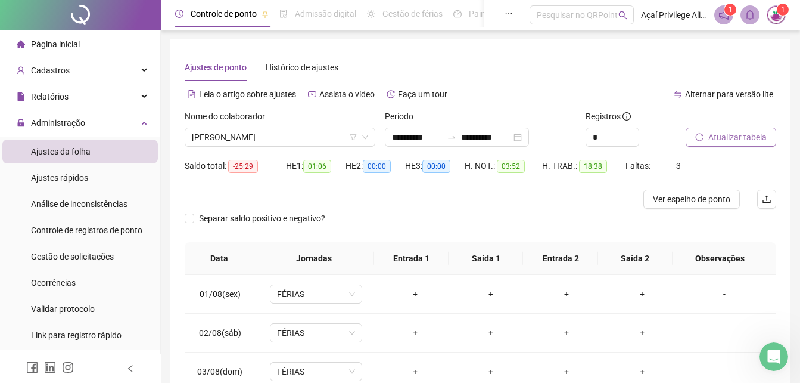
click at [732, 139] on span "Atualizar tabela" at bounding box center [738, 137] width 58 height 13
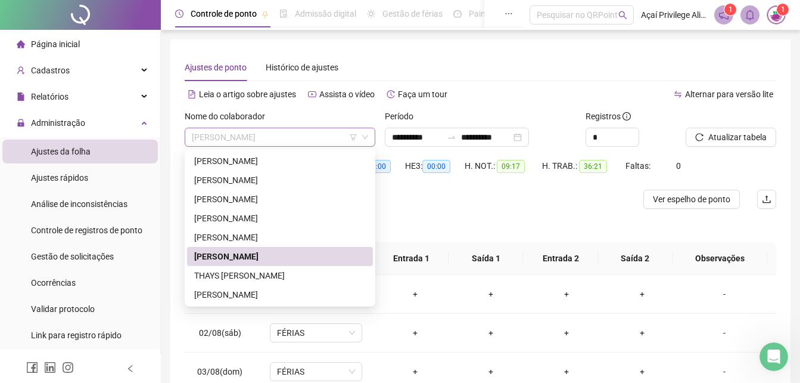
click at [284, 134] on span "[PERSON_NAME]" at bounding box center [280, 137] width 176 height 18
click at [257, 278] on div "THAYS [PERSON_NAME]" at bounding box center [280, 275] width 172 height 13
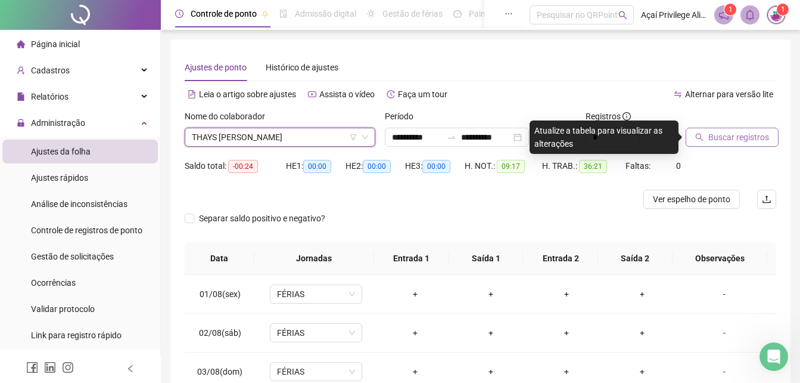
click at [714, 134] on span "Buscar registros" at bounding box center [739, 137] width 61 height 13
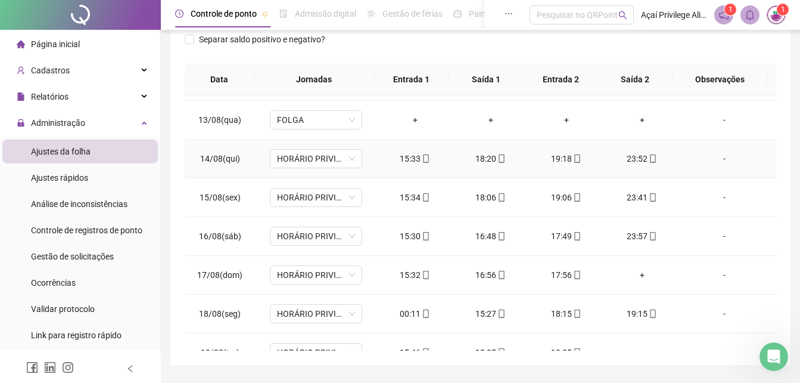
scroll to position [477, 0]
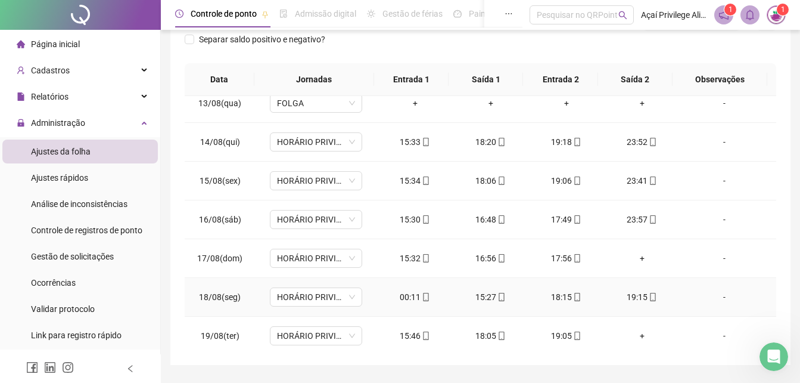
click at [407, 295] on div "00:11" at bounding box center [415, 296] width 57 height 13
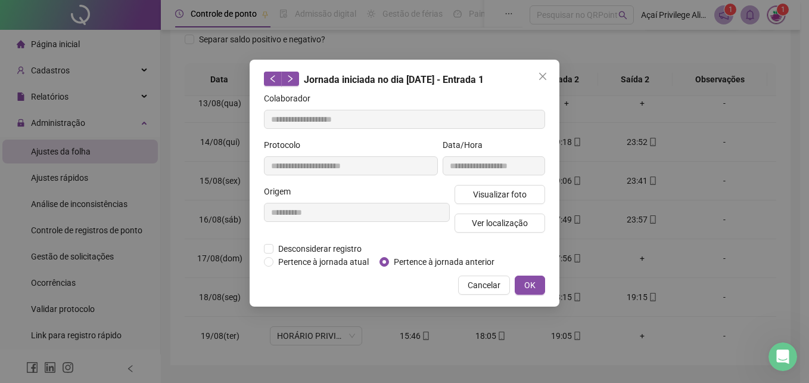
type input "**********"
click at [431, 259] on span "Pertence à jornada anterior" at bounding box center [444, 261] width 110 height 13
click at [526, 279] on span "OK" at bounding box center [530, 284] width 11 height 13
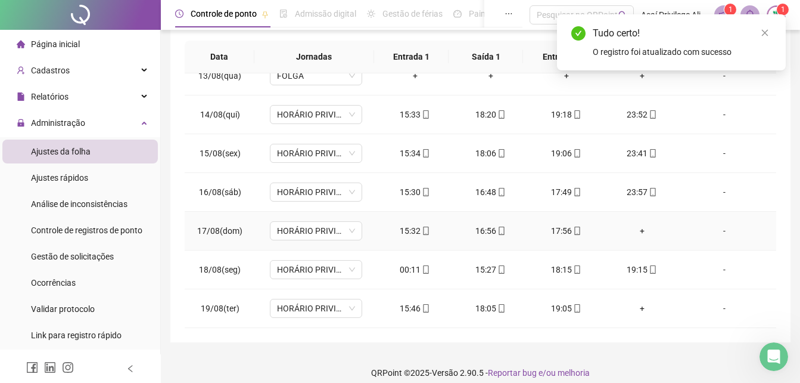
scroll to position [212, 0]
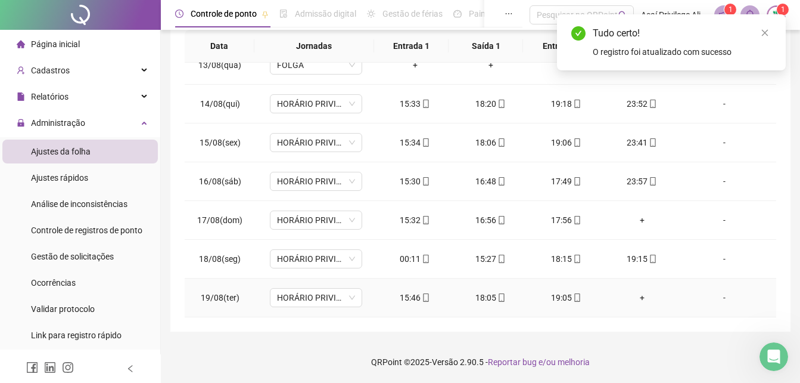
click at [634, 299] on div "+" at bounding box center [642, 297] width 57 height 13
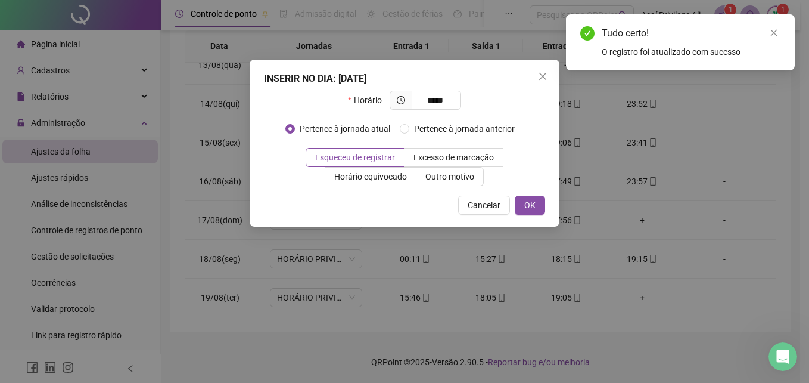
type input "*****"
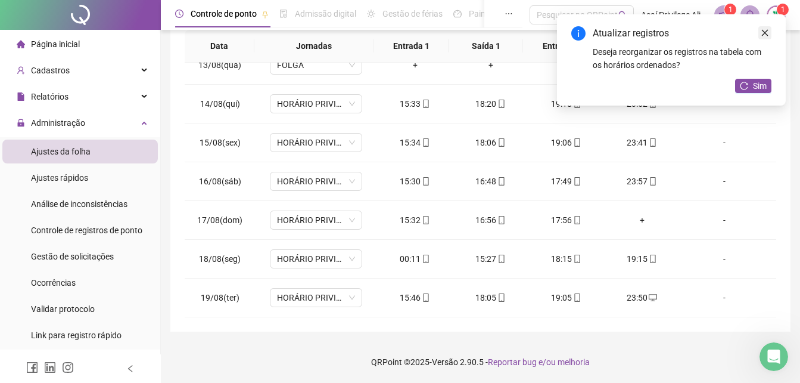
click at [765, 38] on link "Close" at bounding box center [765, 32] width 13 height 13
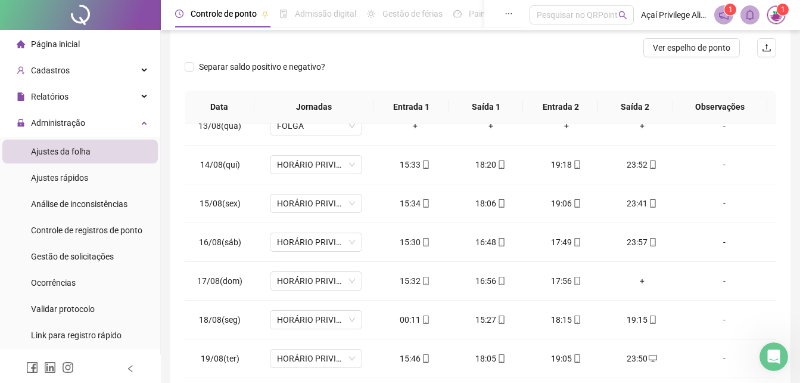
scroll to position [0, 0]
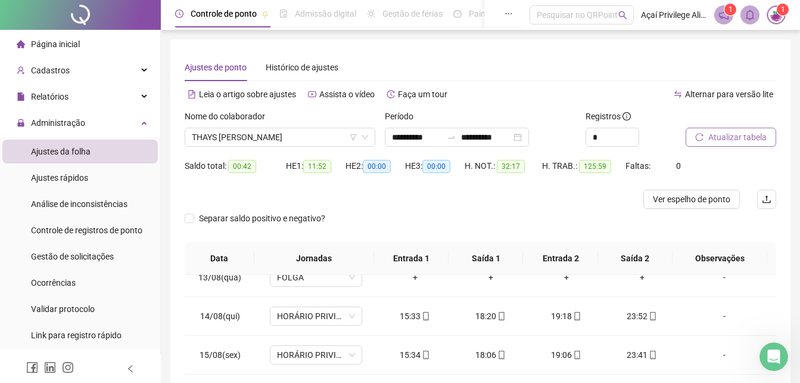
click at [712, 138] on span "Atualizar tabela" at bounding box center [738, 137] width 58 height 13
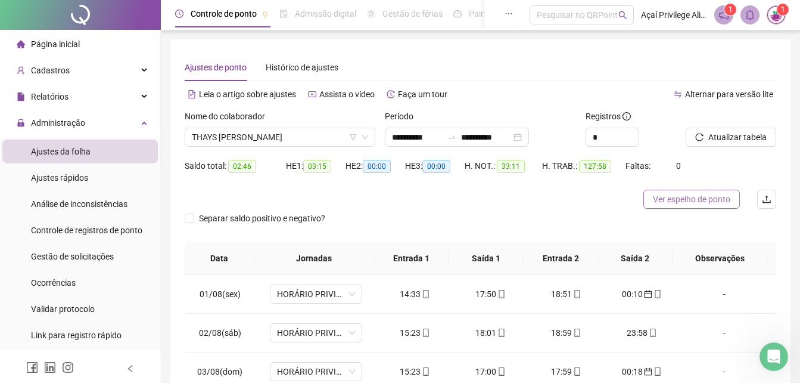
click at [691, 194] on span "Ver espelho de ponto" at bounding box center [691, 199] width 77 height 13
click at [264, 135] on span "THAYS [PERSON_NAME]" at bounding box center [280, 137] width 176 height 18
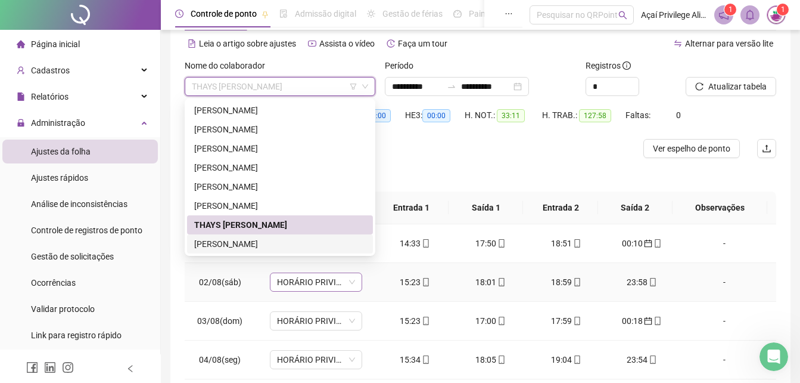
scroll to position [60, 0]
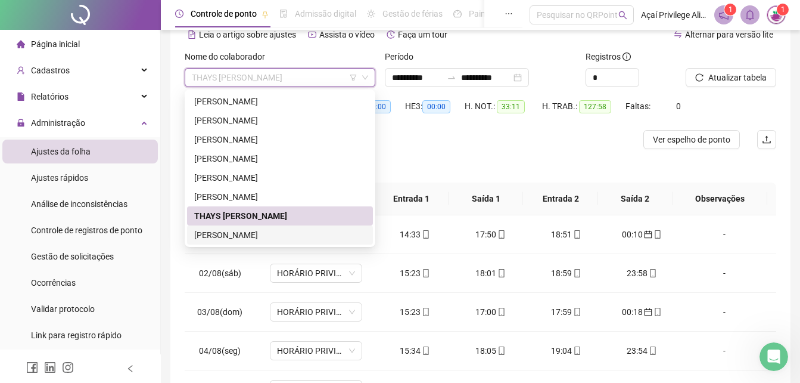
click at [303, 237] on div "[PERSON_NAME]" at bounding box center [280, 234] width 172 height 13
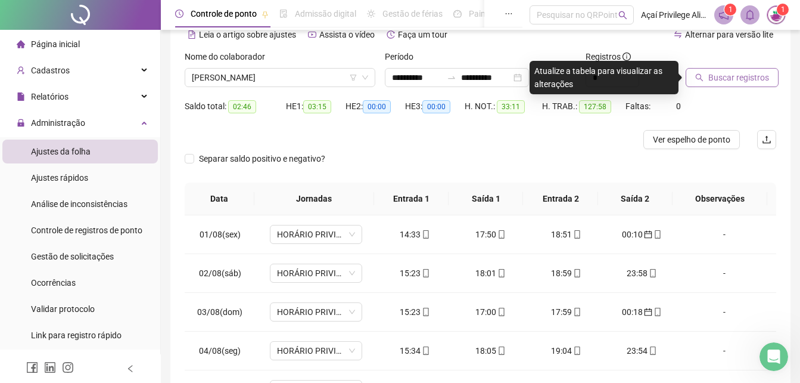
click at [719, 71] on span "Buscar registros" at bounding box center [739, 77] width 61 height 13
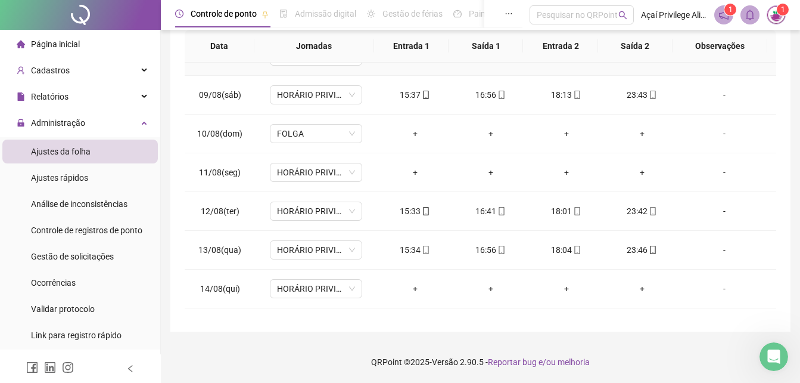
scroll to position [298, 0]
click at [325, 291] on span "HORÁRIO PRIVILEGE PRAZERES" at bounding box center [316, 287] width 78 height 18
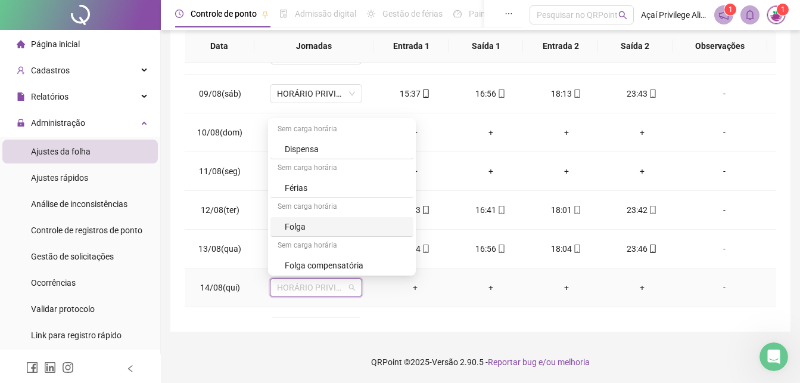
click at [314, 224] on div "Folga" at bounding box center [346, 226] width 122 height 13
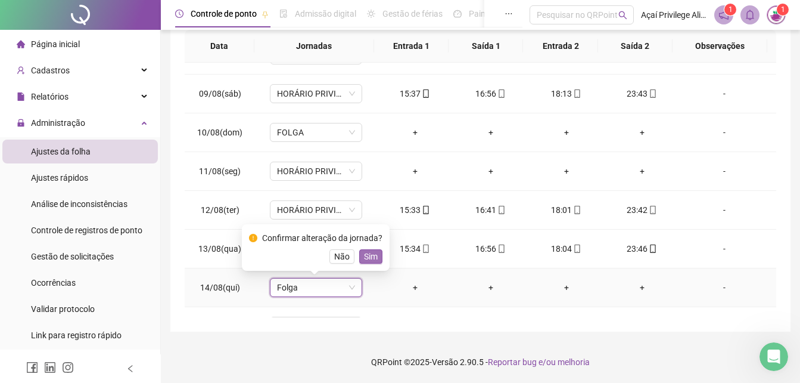
click at [367, 257] on span "Sim" at bounding box center [371, 256] width 14 height 13
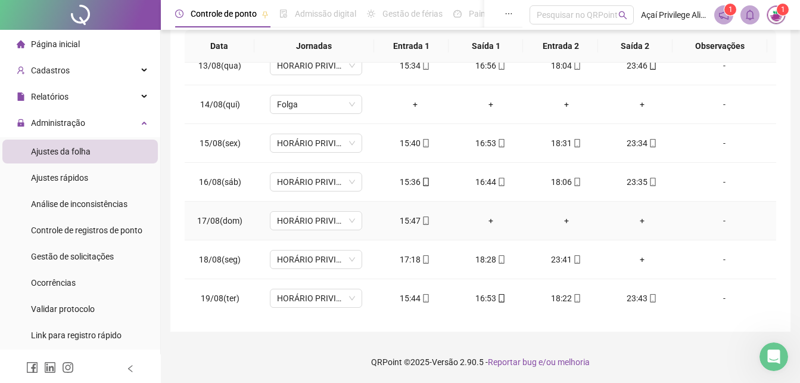
scroll to position [482, 0]
click at [636, 262] on div "+" at bounding box center [642, 258] width 57 height 13
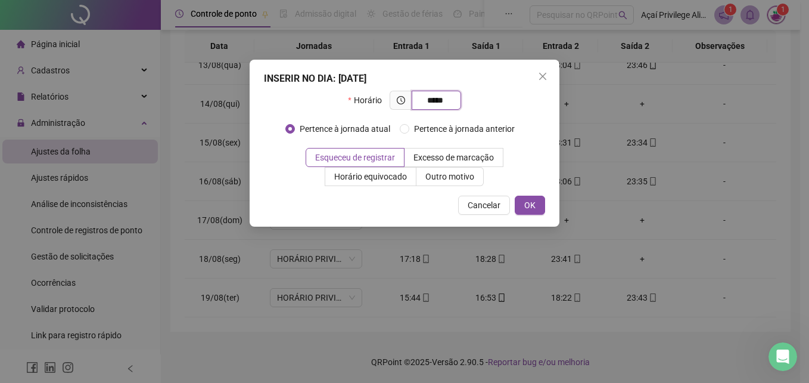
type input "*****"
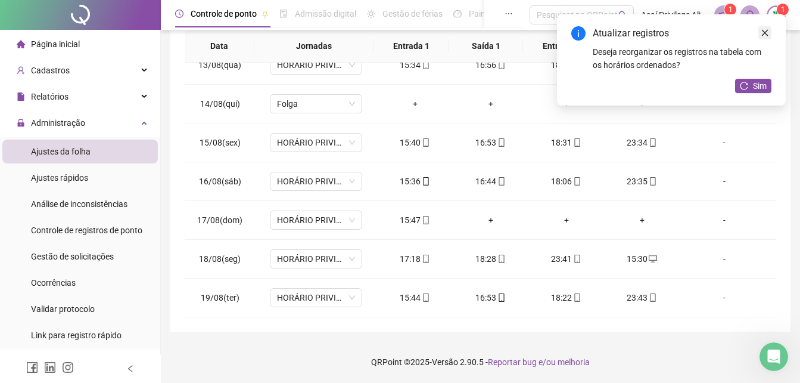
click at [768, 38] on link "Close" at bounding box center [765, 32] width 13 height 13
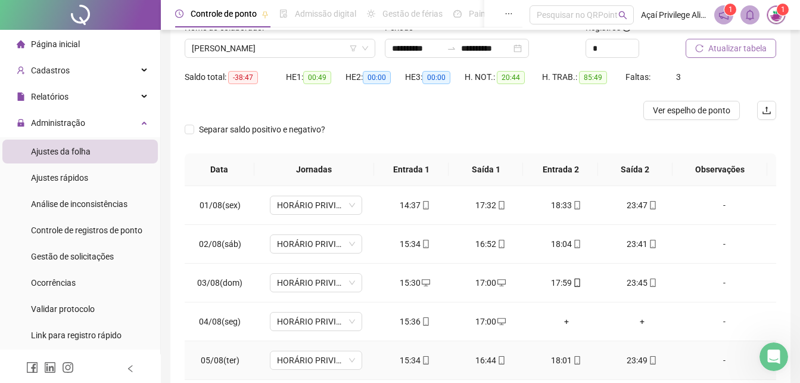
scroll to position [0, 0]
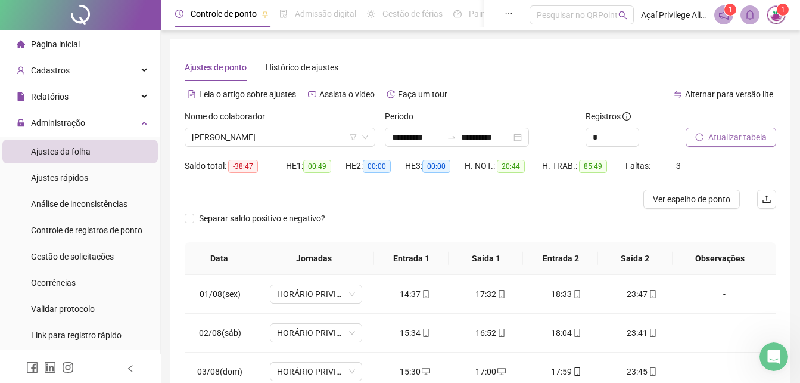
click at [713, 145] on button "Atualizar tabela" at bounding box center [731, 137] width 91 height 19
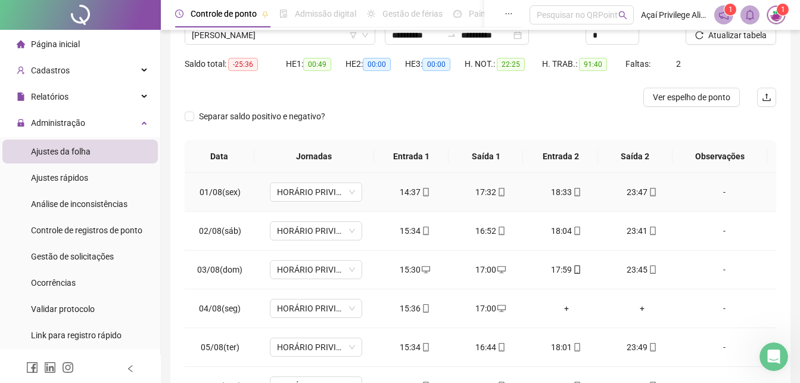
scroll to position [212, 0]
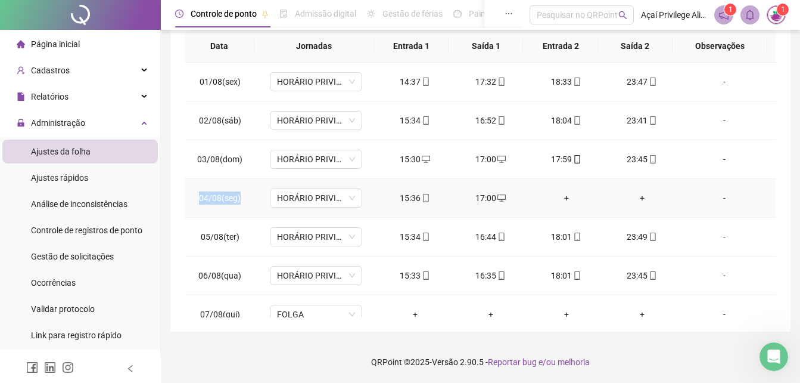
drag, startPoint x: 198, startPoint y: 197, endPoint x: 239, endPoint y: 198, distance: 41.2
click at [239, 198] on td "04/08(seg)" at bounding box center [220, 198] width 70 height 39
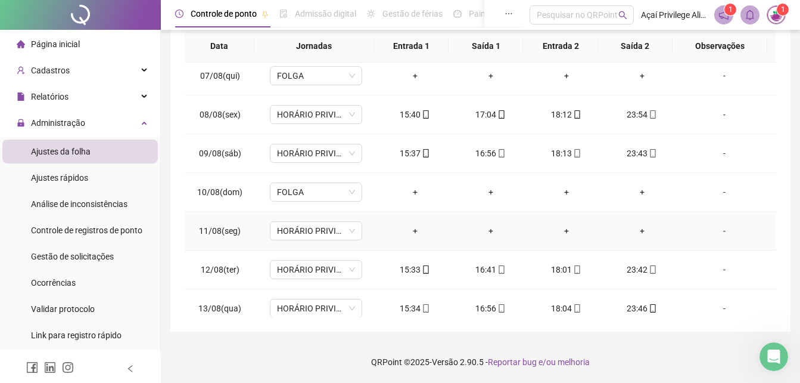
scroll to position [298, 0]
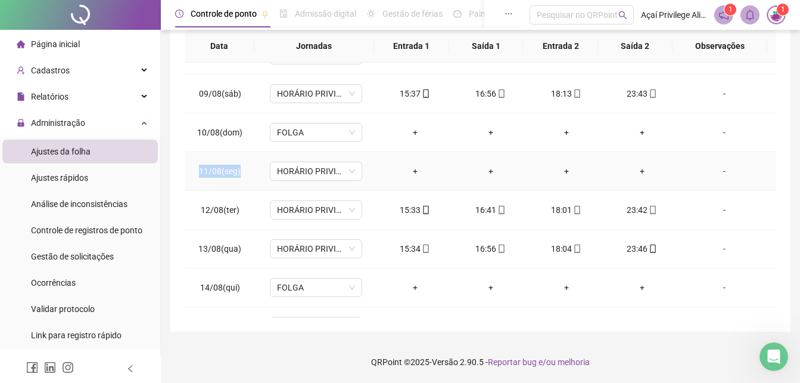
drag, startPoint x: 197, startPoint y: 168, endPoint x: 240, endPoint y: 177, distance: 43.8
click at [240, 177] on td "11/08(seg)" at bounding box center [220, 171] width 70 height 39
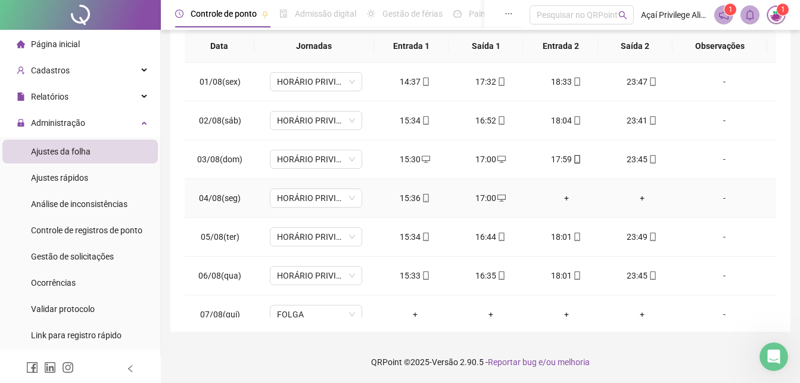
scroll to position [0, 0]
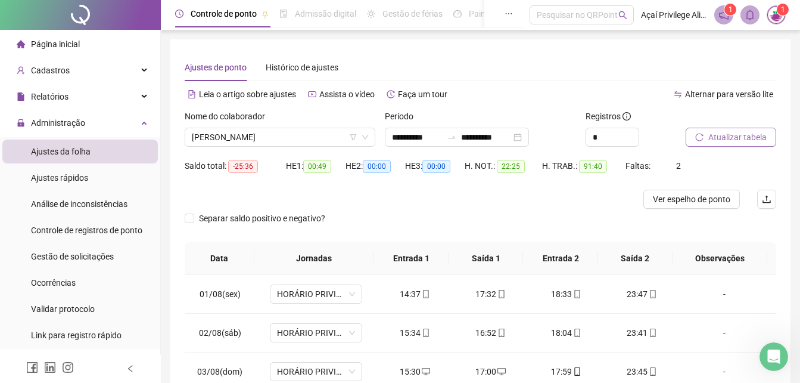
click at [715, 140] on span "Atualizar tabela" at bounding box center [738, 137] width 58 height 13
click at [116, 126] on div "Administração" at bounding box center [80, 123] width 156 height 24
